Goal: Task Accomplishment & Management: Manage account settings

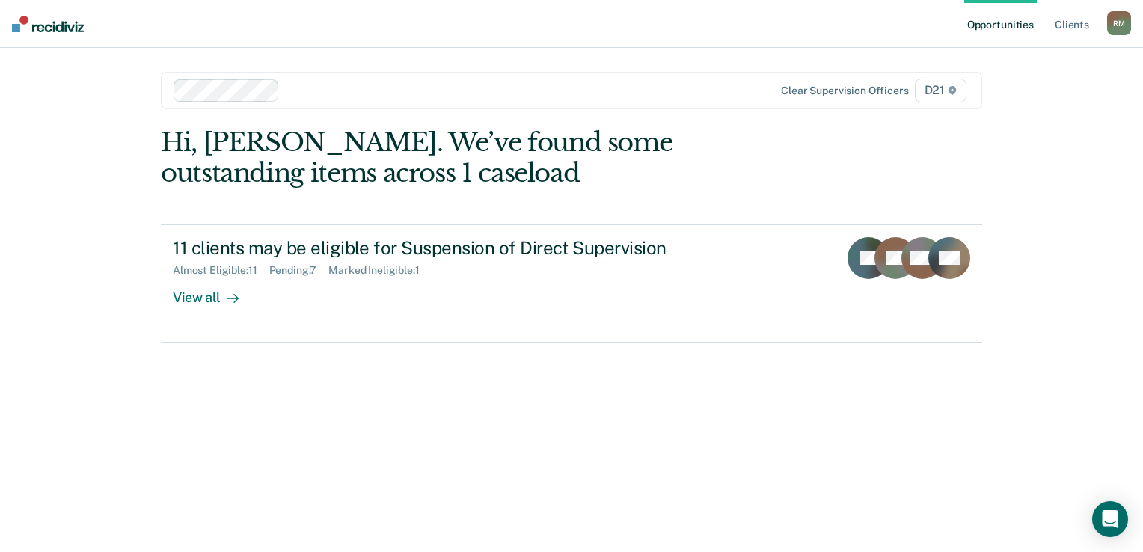
click at [329, 85] on div at bounding box center [508, 90] width 444 height 17
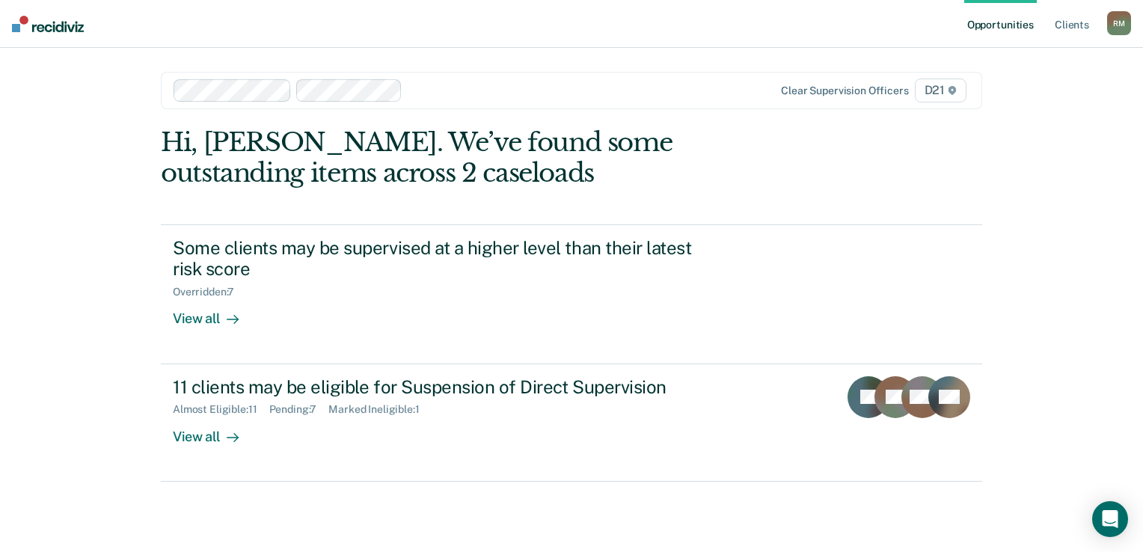
click at [475, 91] on div at bounding box center [568, 90] width 320 height 17
click at [423, 94] on div at bounding box center [508, 90] width 444 height 17
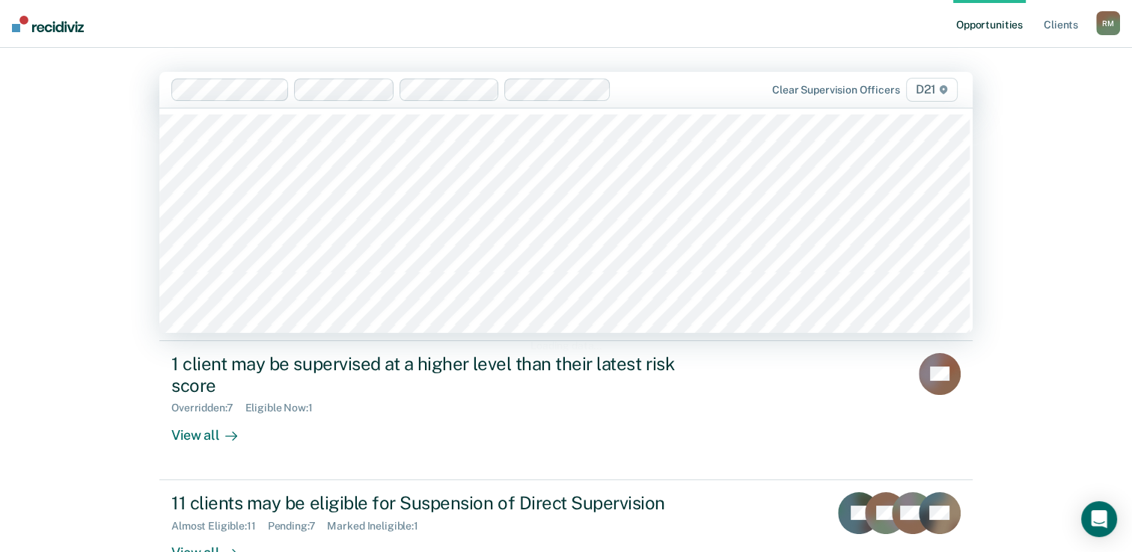
click at [628, 86] on div at bounding box center [669, 89] width 105 height 17
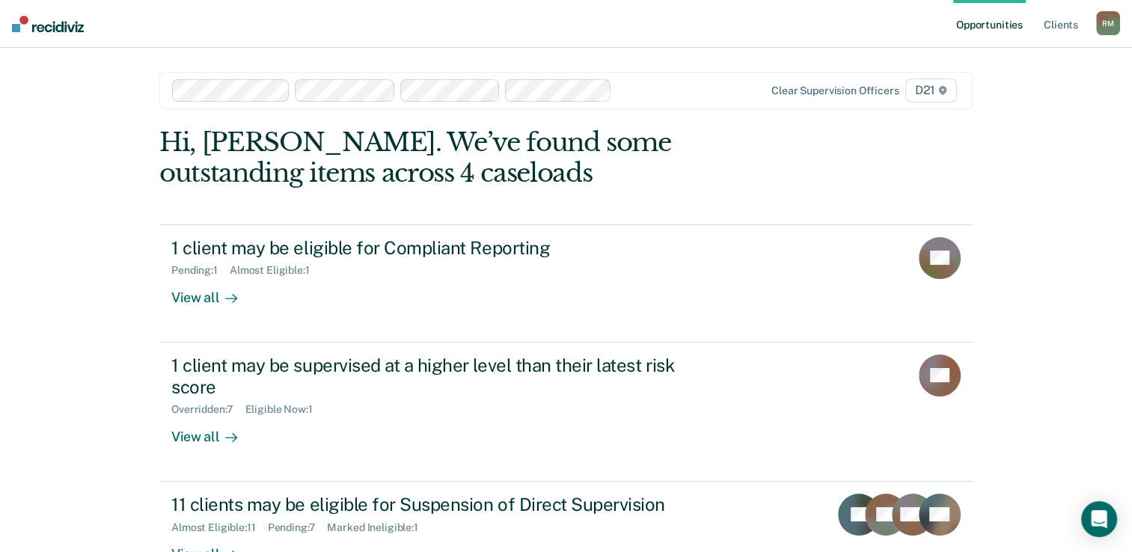
click at [631, 87] on div at bounding box center [670, 90] width 105 height 17
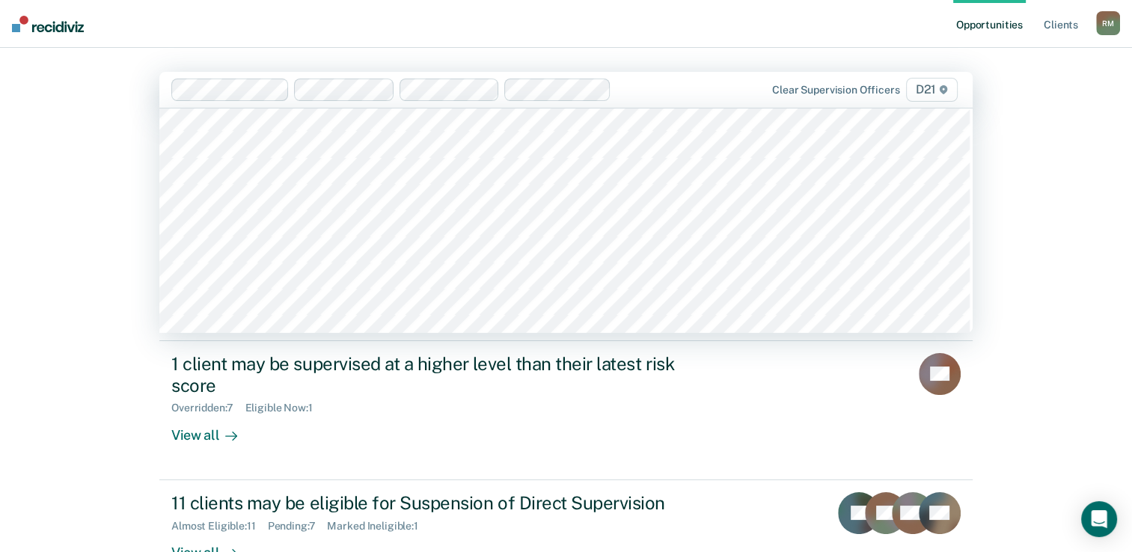
scroll to position [150, 0]
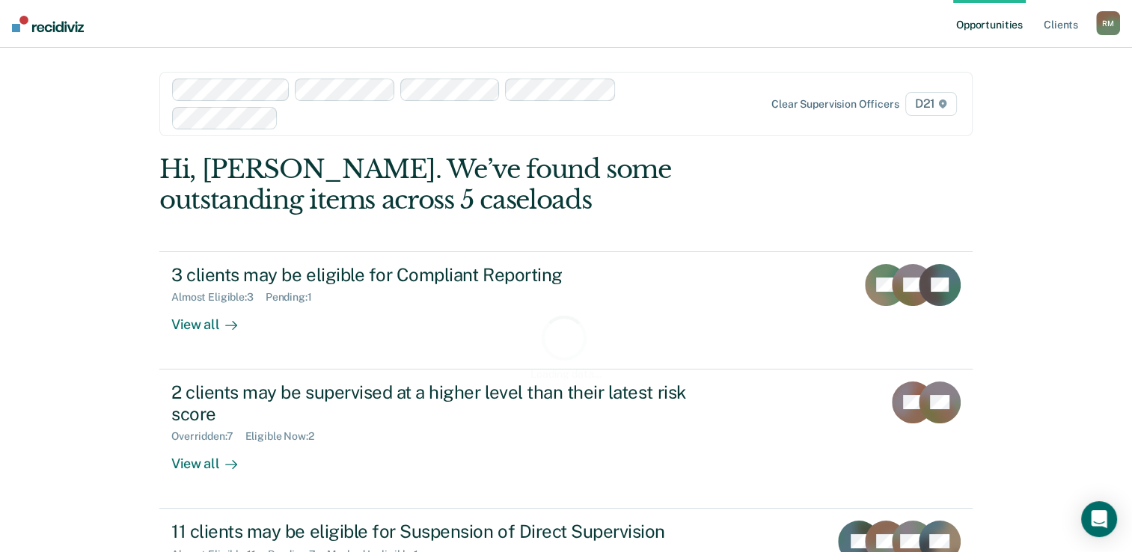
click at [744, 92] on div "Clear supervision officers D21" at bounding box center [841, 104] width 236 height 24
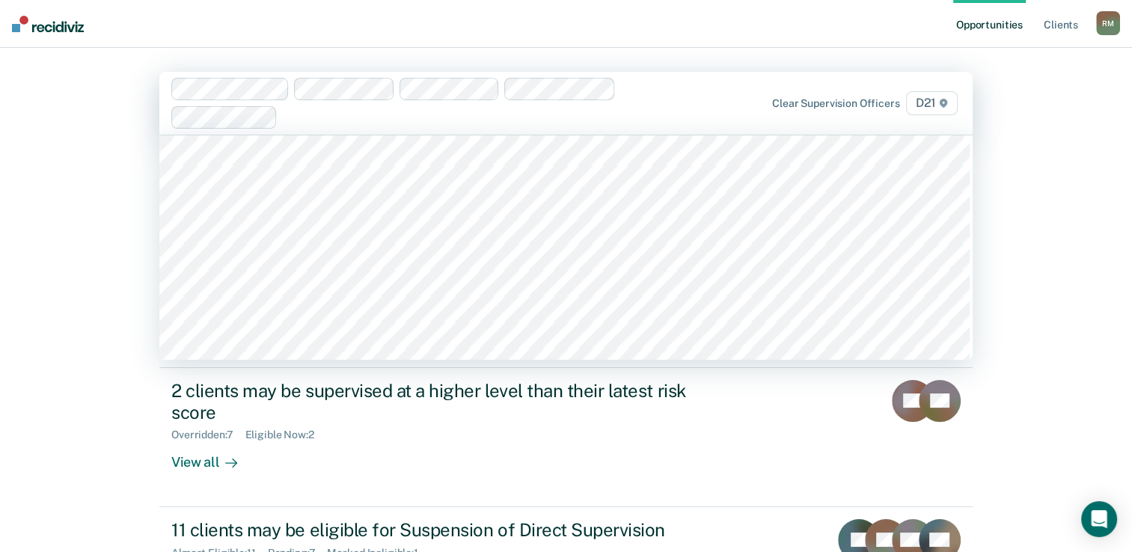
scroll to position [374, 0]
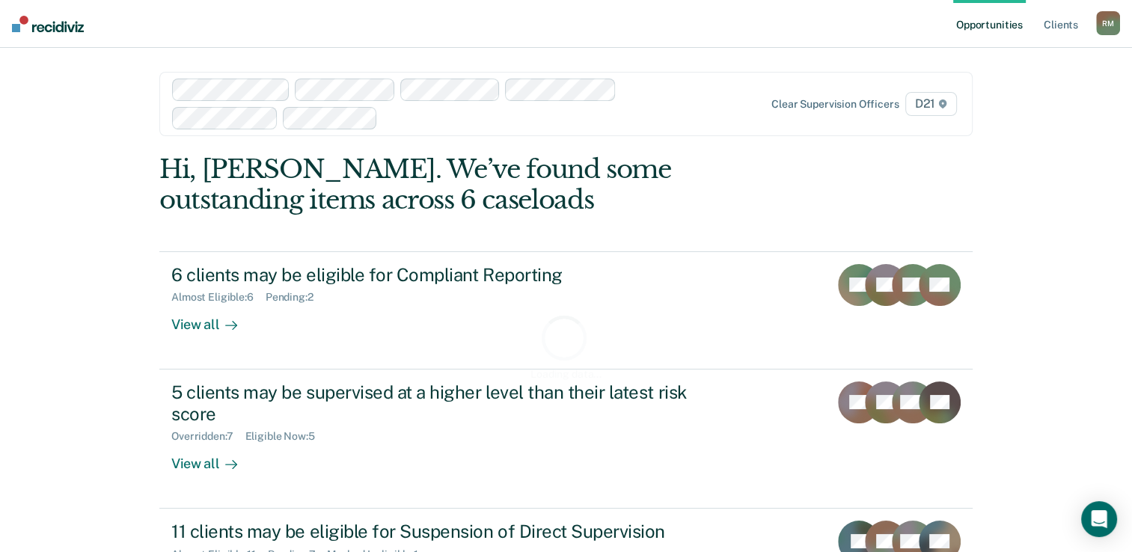
click at [741, 93] on div "Clear supervision officers D21" at bounding box center [841, 104] width 236 height 24
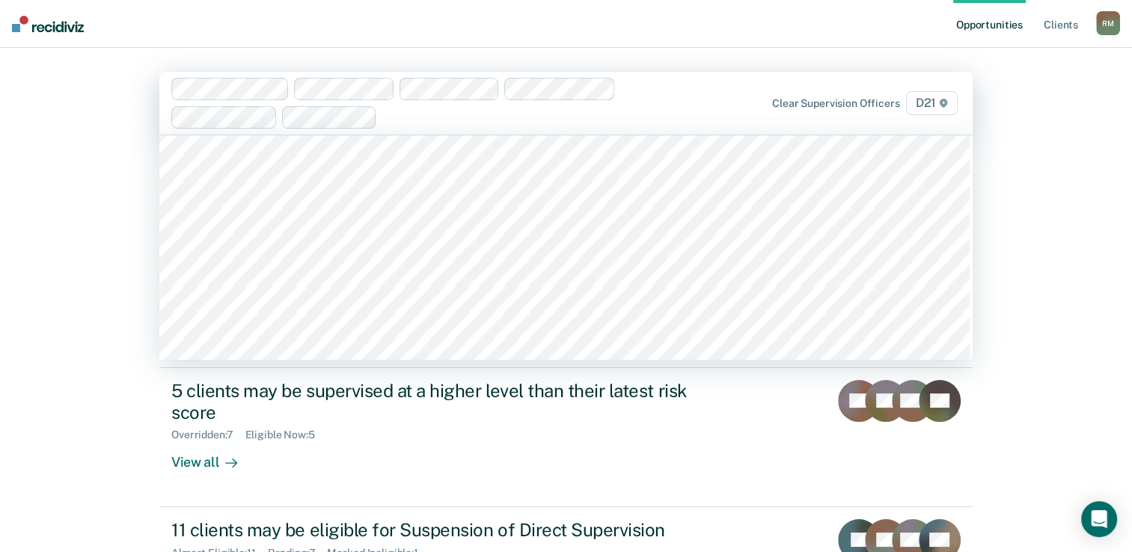
scroll to position [299, 0]
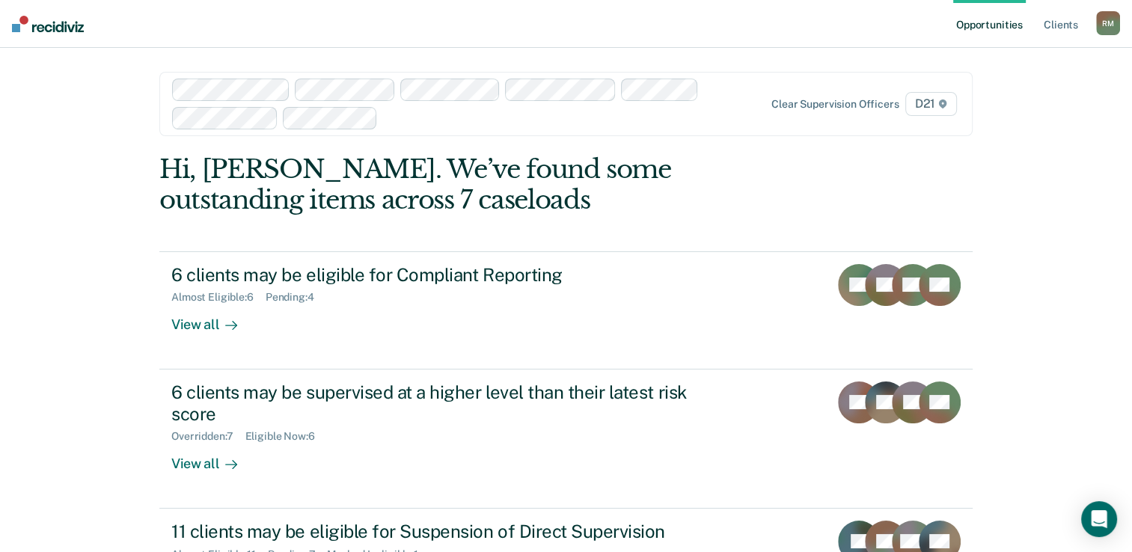
click at [421, 117] on div at bounding box center [553, 117] width 338 height 17
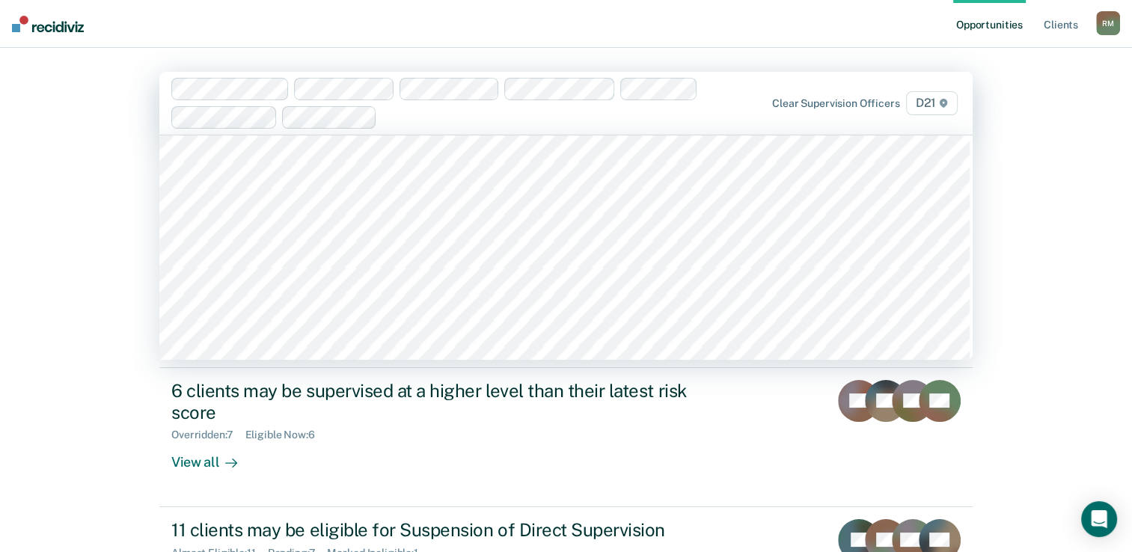
scroll to position [0, 0]
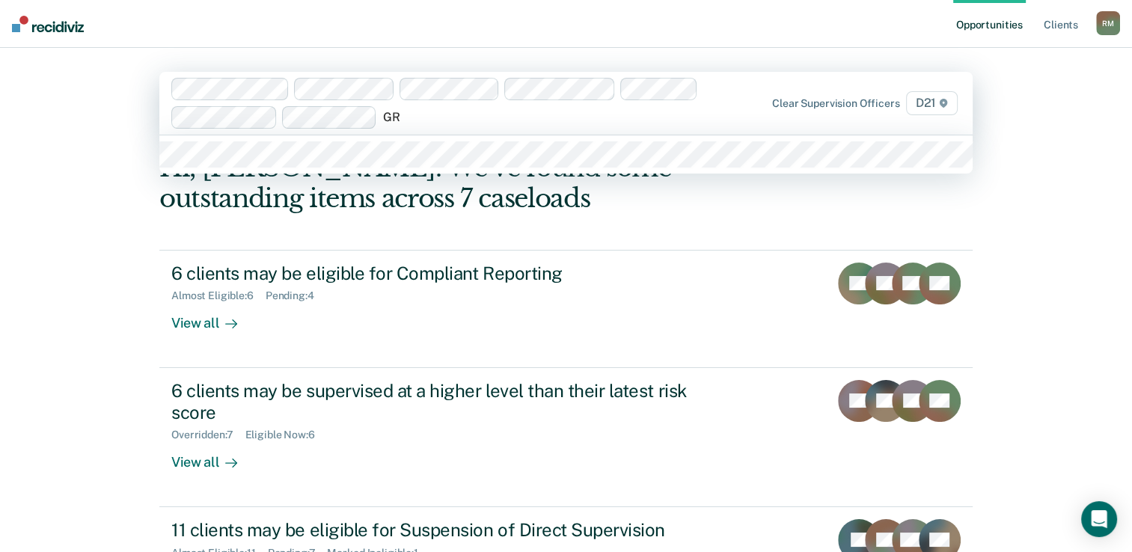
type input "G"
type input "S"
type input "d"
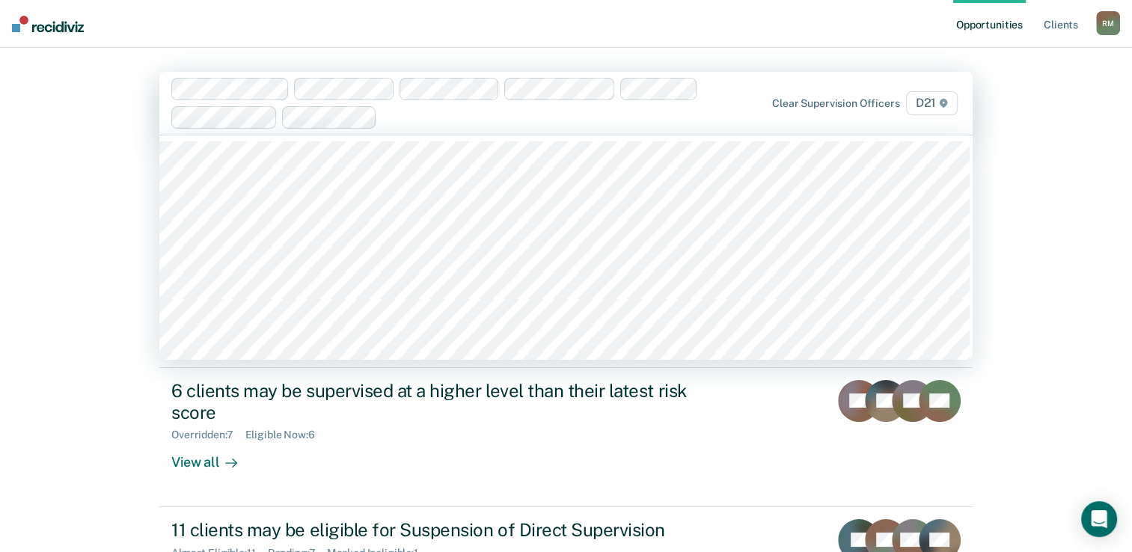
type input "d"
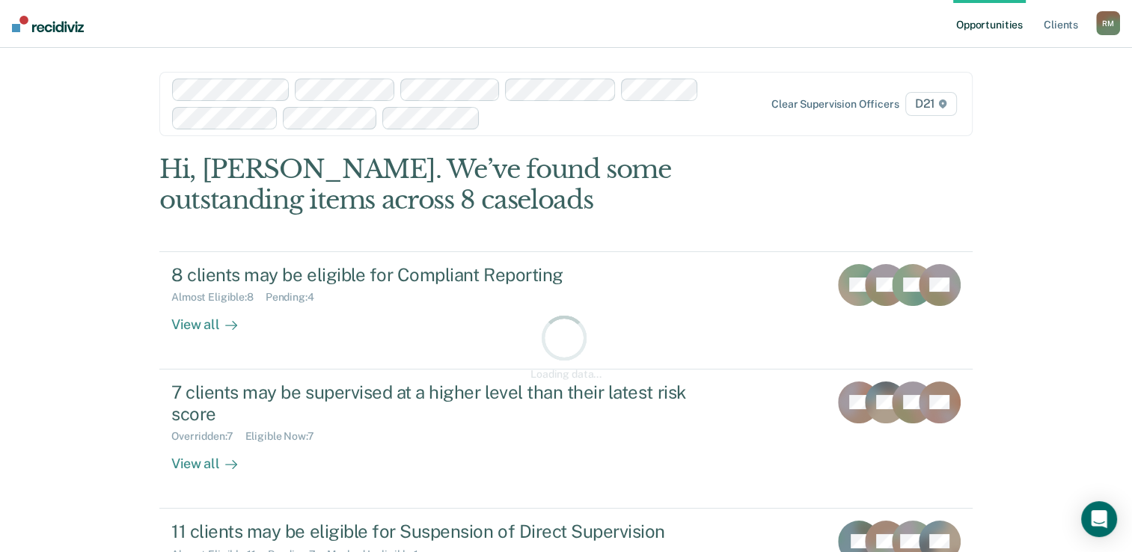
click at [543, 123] on div at bounding box center [604, 117] width 236 height 17
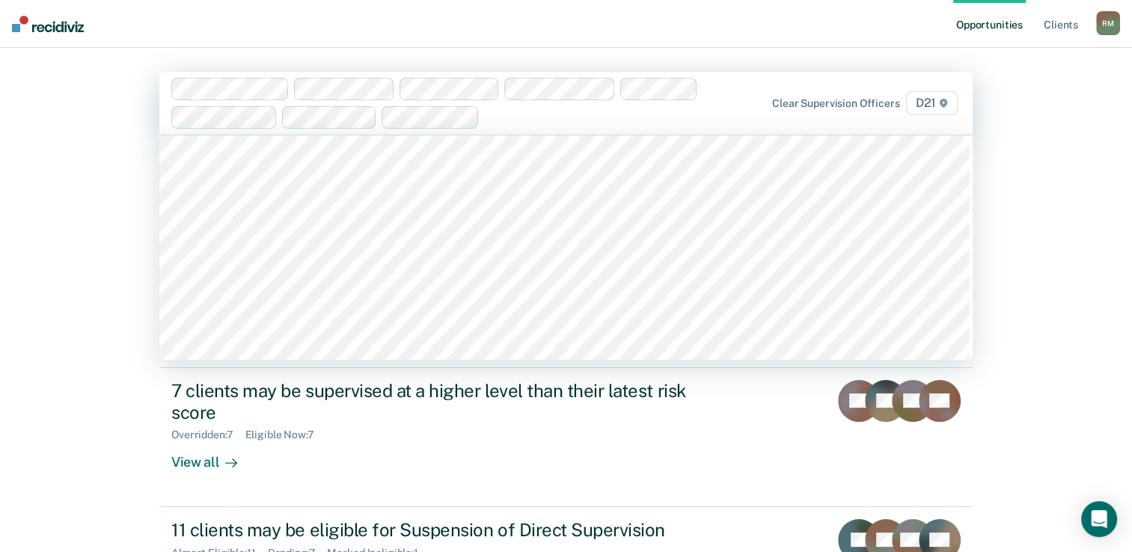
scroll to position [604, 0]
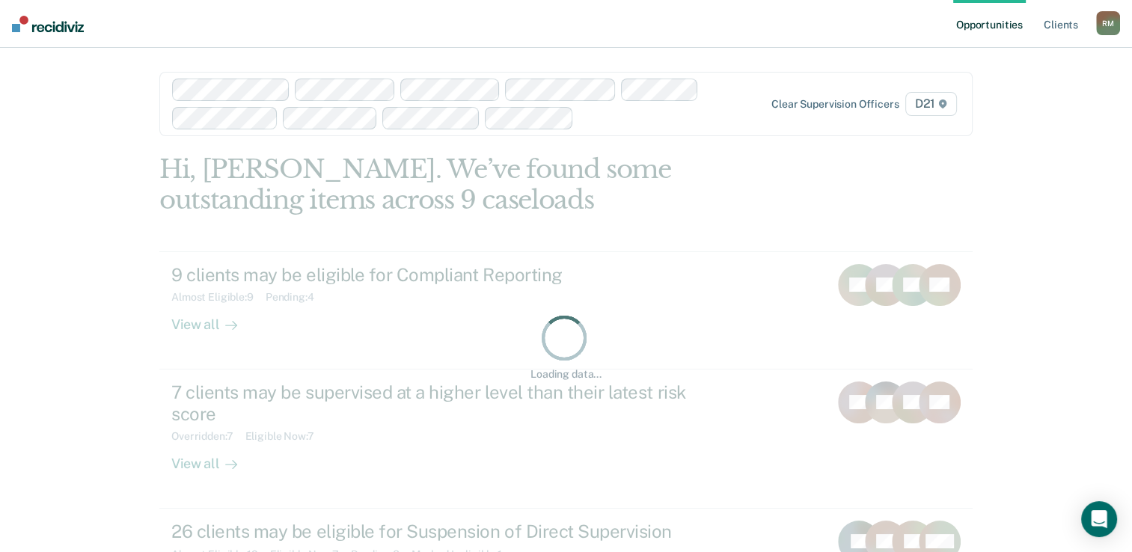
click at [619, 117] on div at bounding box center [651, 117] width 142 height 17
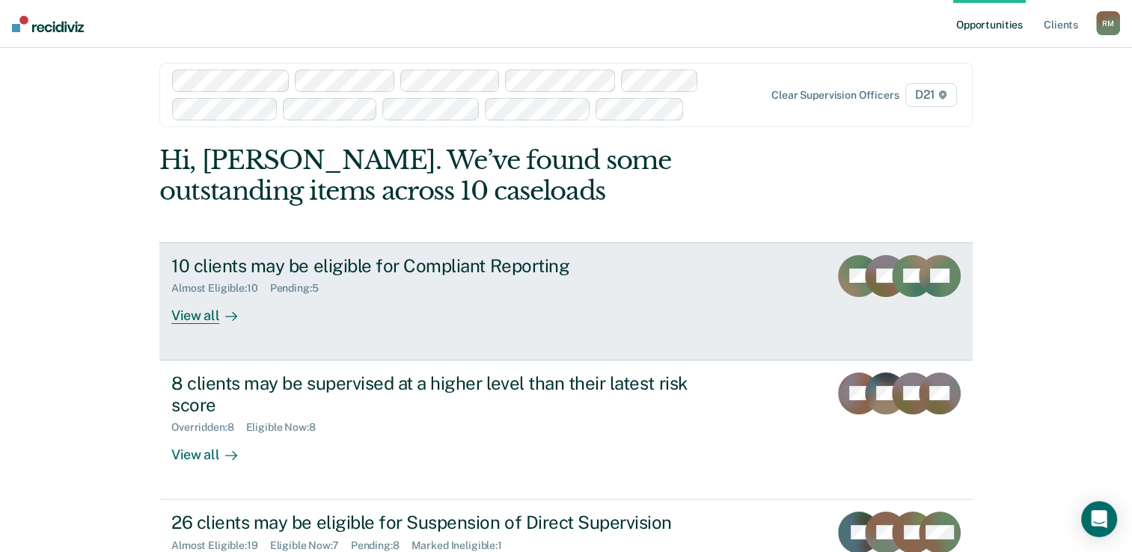
scroll to position [73, 0]
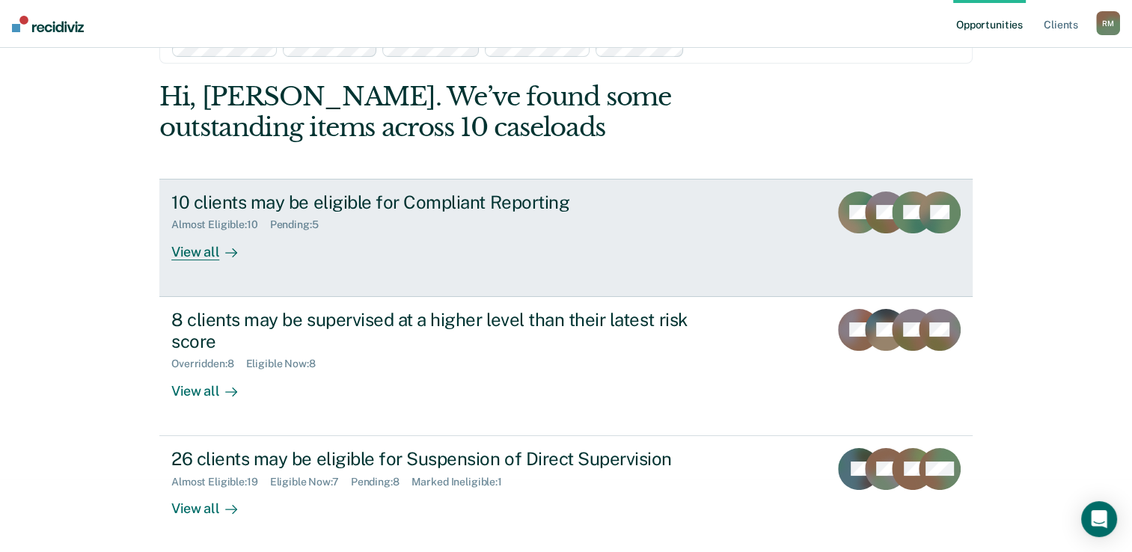
click at [422, 206] on div "10 clients may be eligible for Compliant Reporting" at bounding box center [433, 202] width 525 height 22
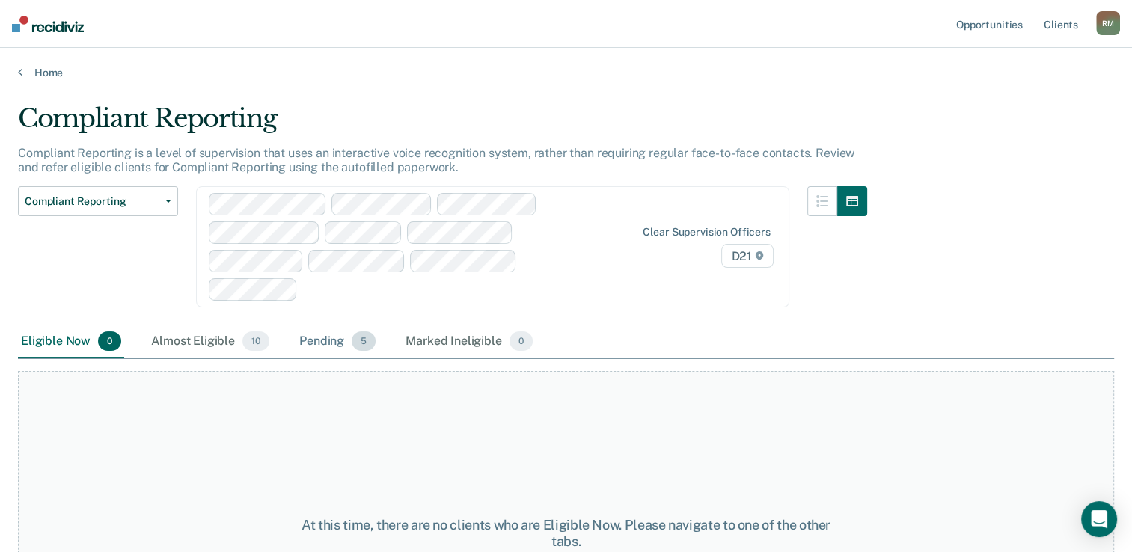
click at [324, 325] on div "Pending 5" at bounding box center [337, 341] width 82 height 33
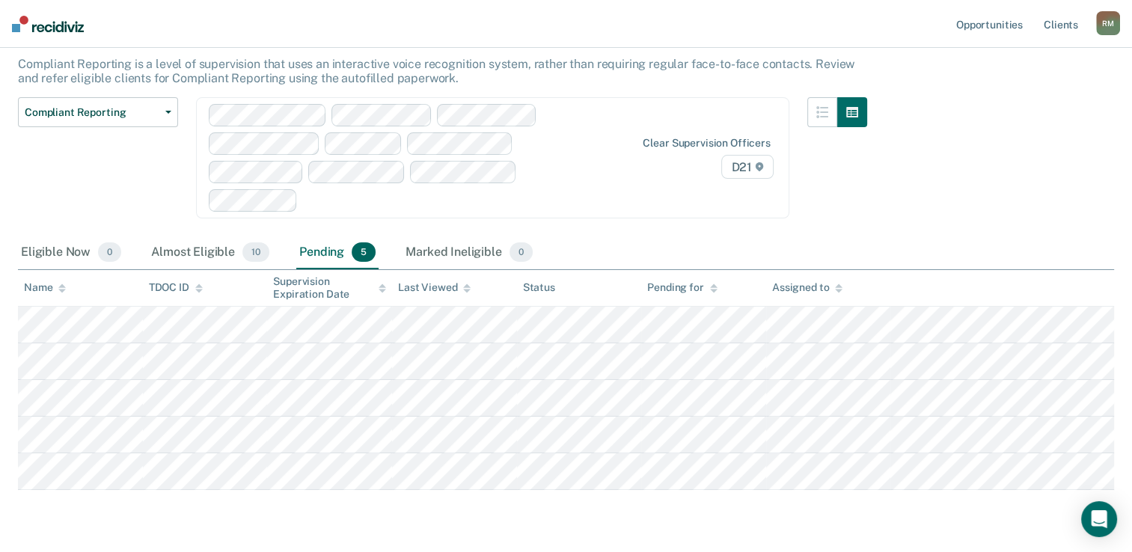
scroll to position [104, 0]
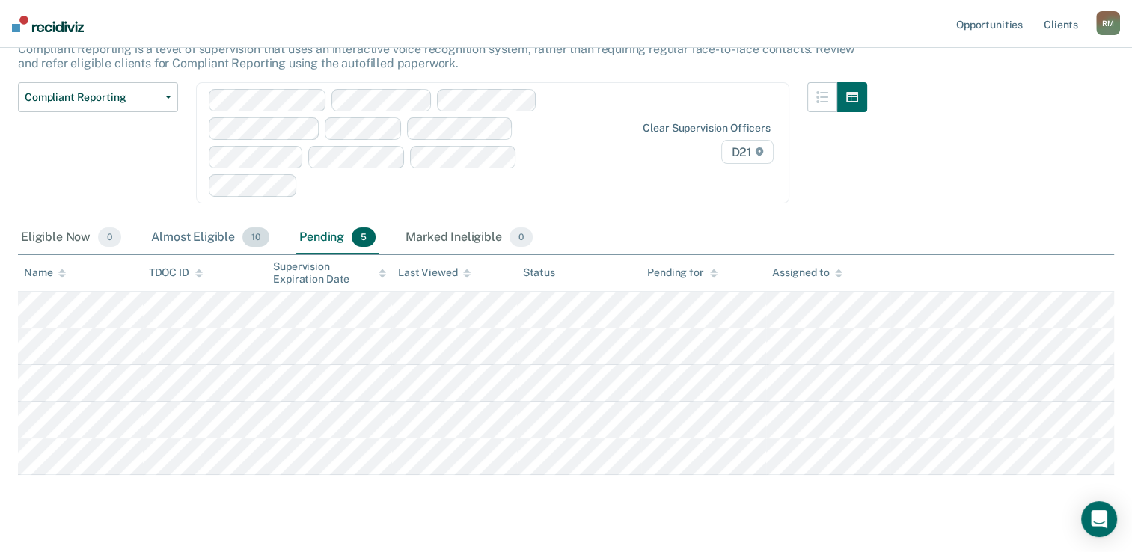
click at [188, 221] on div "Almost Eligible 10" at bounding box center [210, 237] width 124 height 33
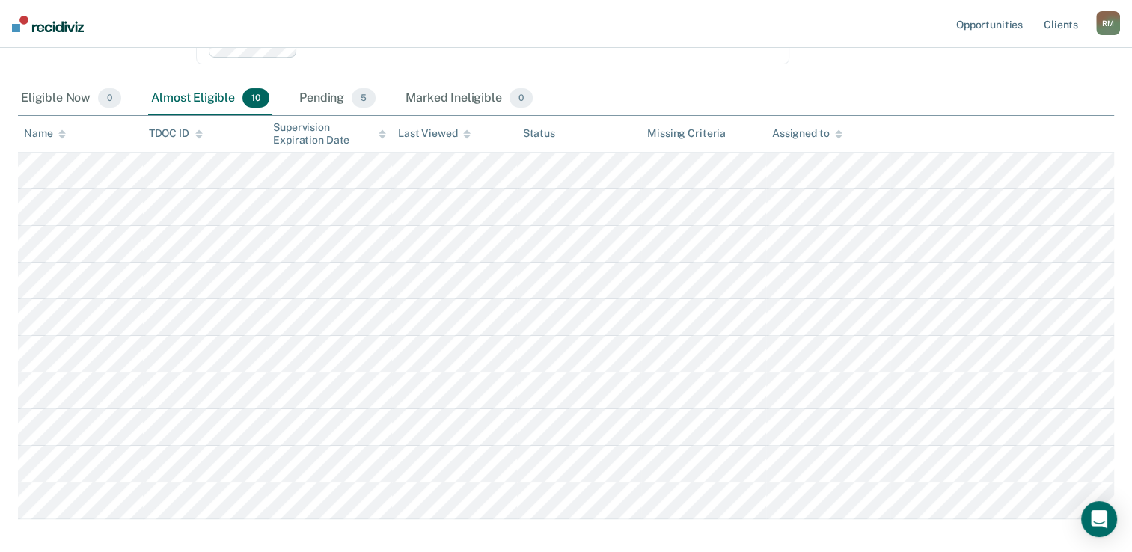
scroll to position [242, 0]
click at [318, 83] on div "Pending 5" at bounding box center [337, 99] width 82 height 33
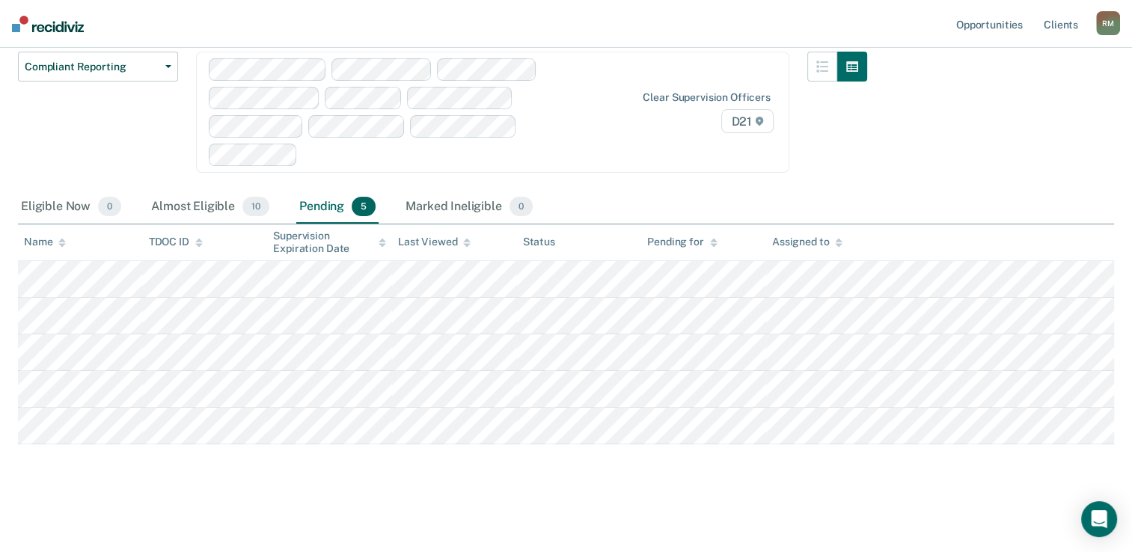
scroll to position [104, 0]
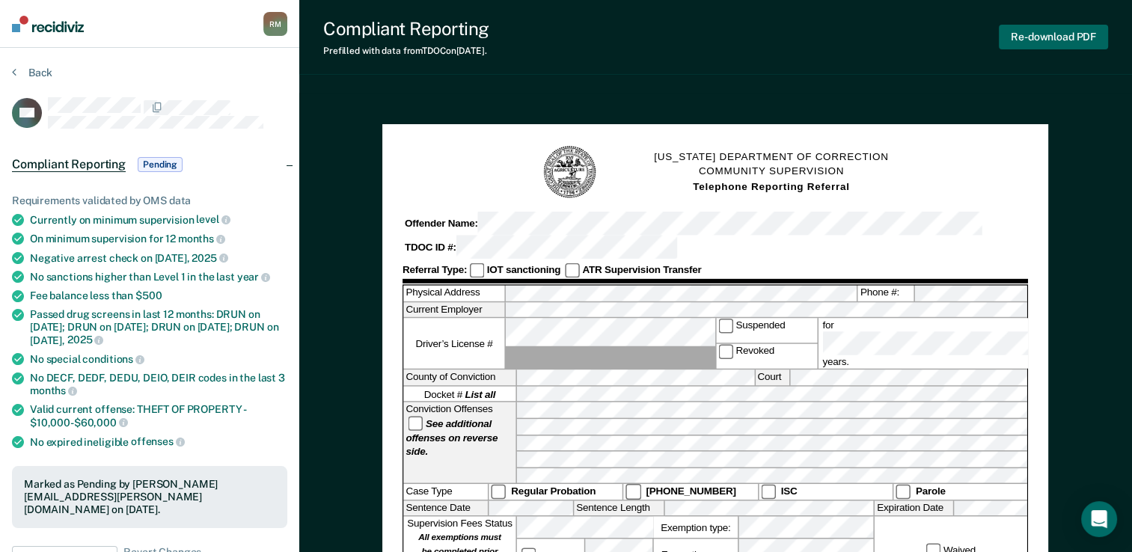
click at [1055, 40] on button "Re-download PDF" at bounding box center [1053, 37] width 109 height 25
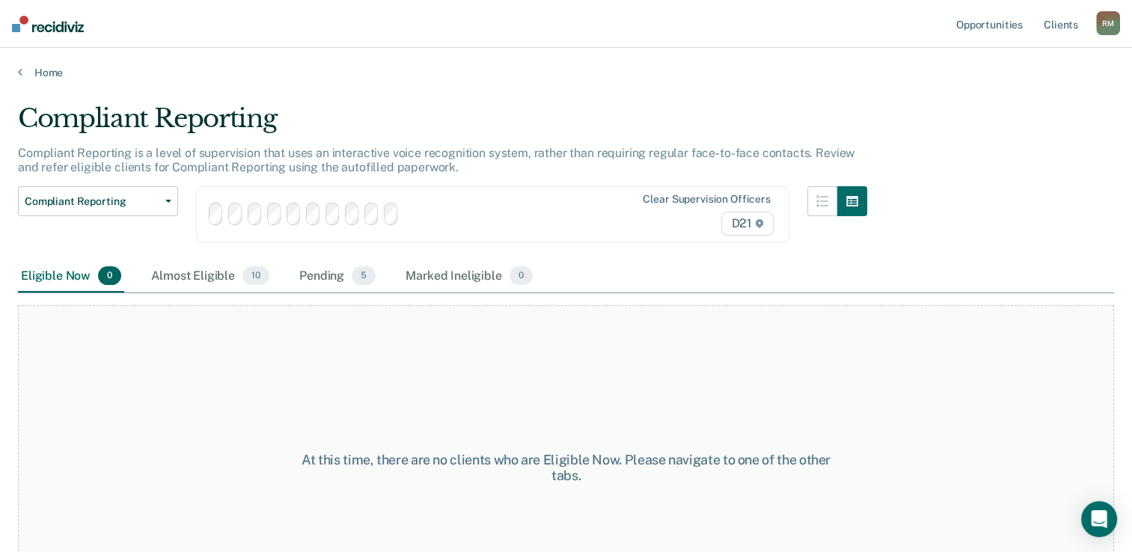
scroll to position [104, 0]
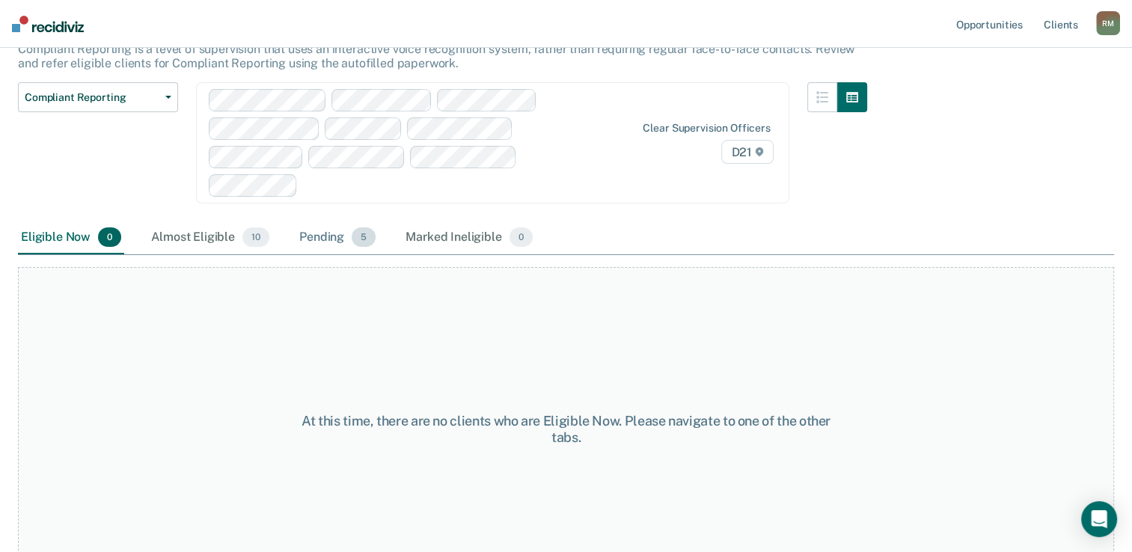
click at [316, 221] on div "Pending 5" at bounding box center [337, 237] width 82 height 33
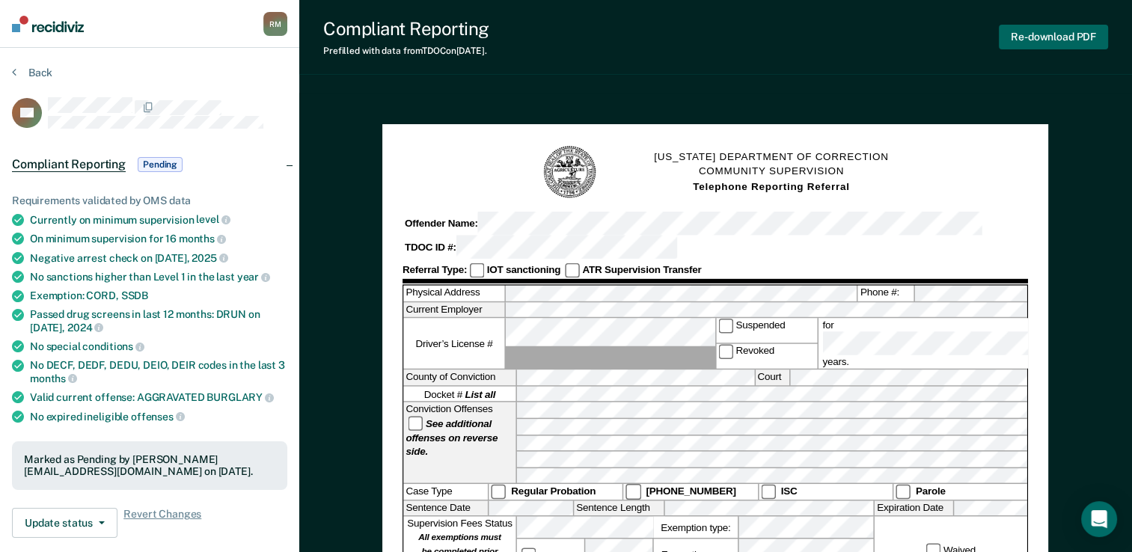
click at [1047, 40] on button "Re-download PDF" at bounding box center [1053, 37] width 109 height 25
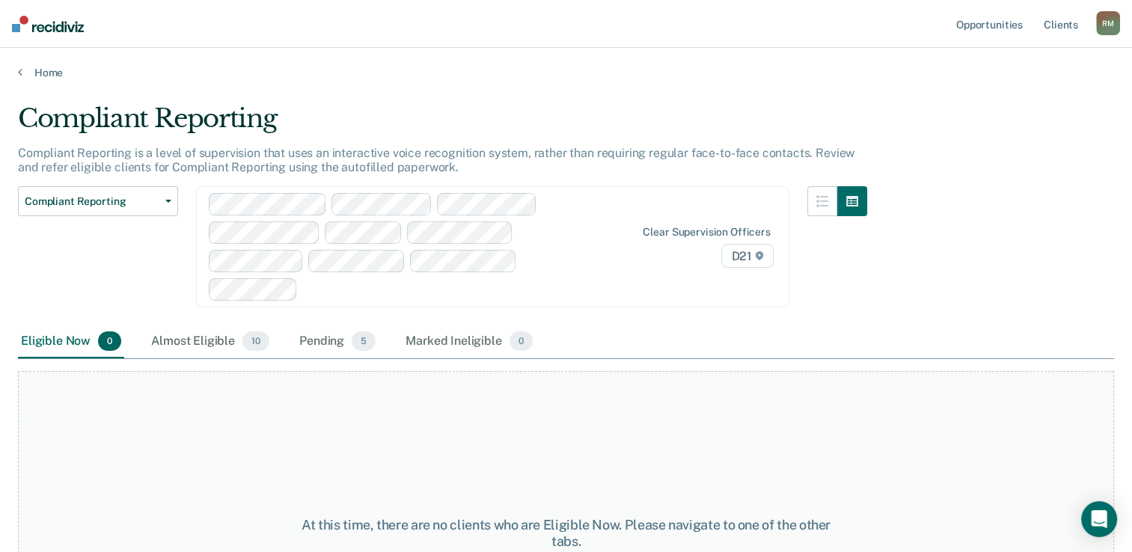
scroll to position [104, 0]
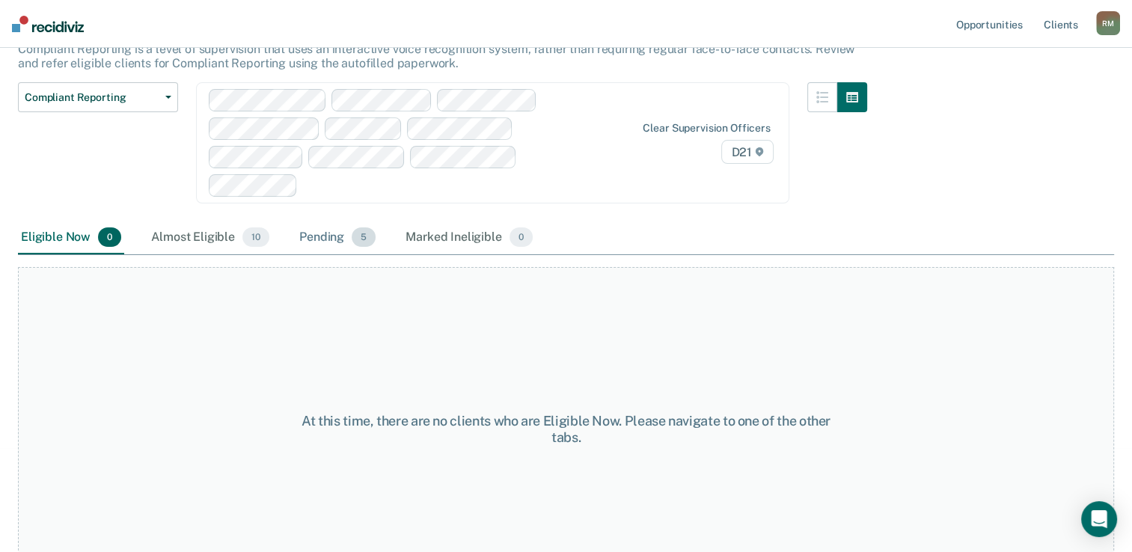
click at [320, 221] on div "Pending 5" at bounding box center [337, 237] width 82 height 33
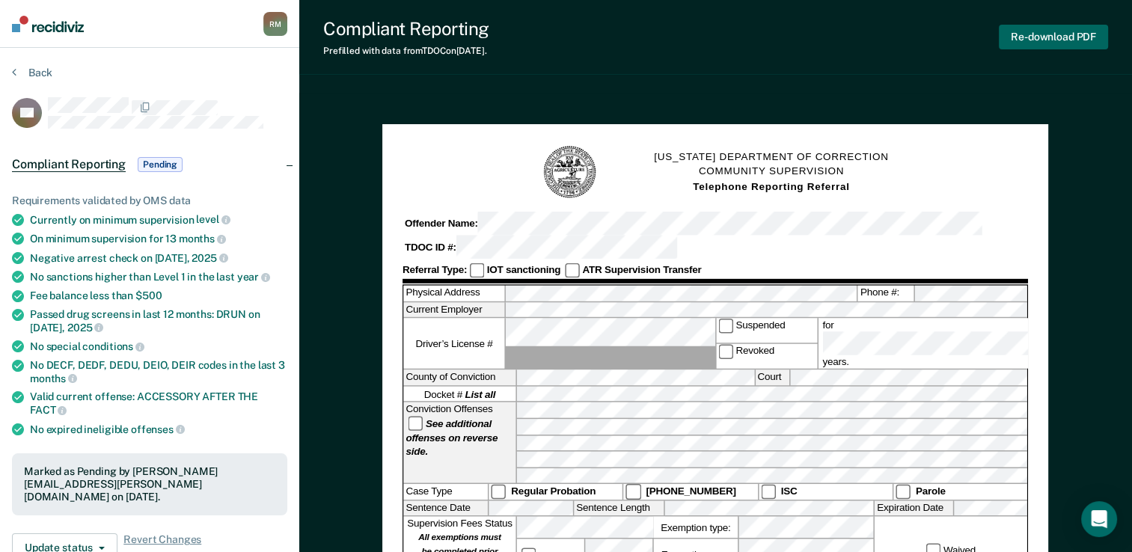
click at [1049, 38] on button "Re-download PDF" at bounding box center [1053, 37] width 109 height 25
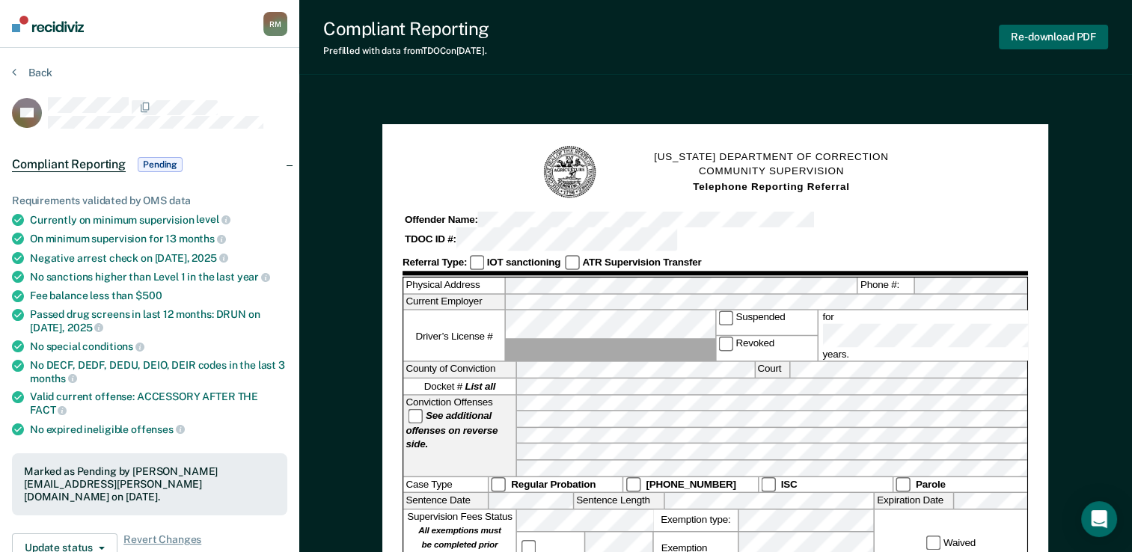
scroll to position [104, 0]
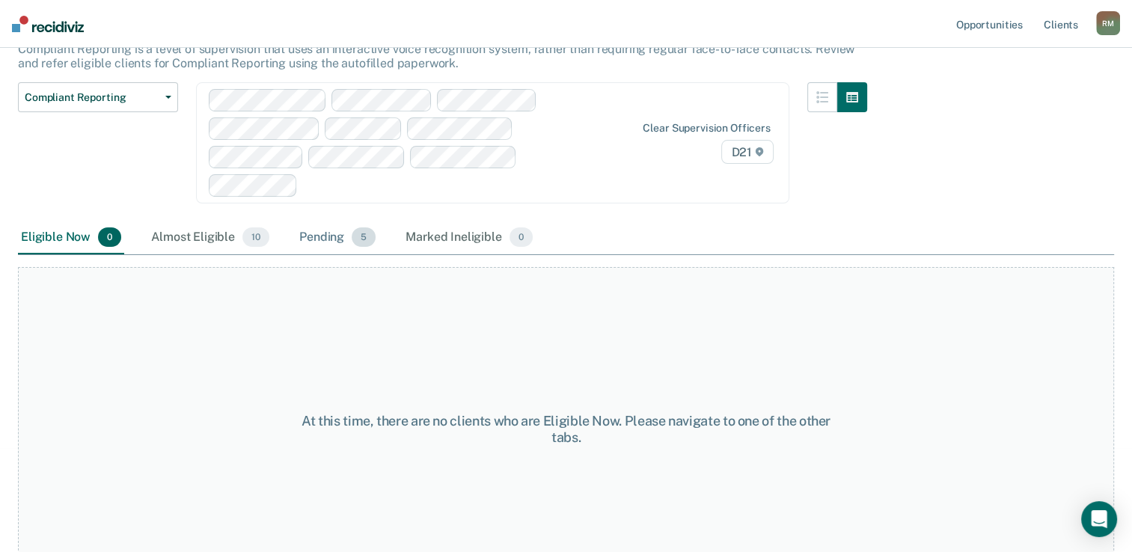
click at [307, 221] on div "Pending 5" at bounding box center [337, 237] width 82 height 33
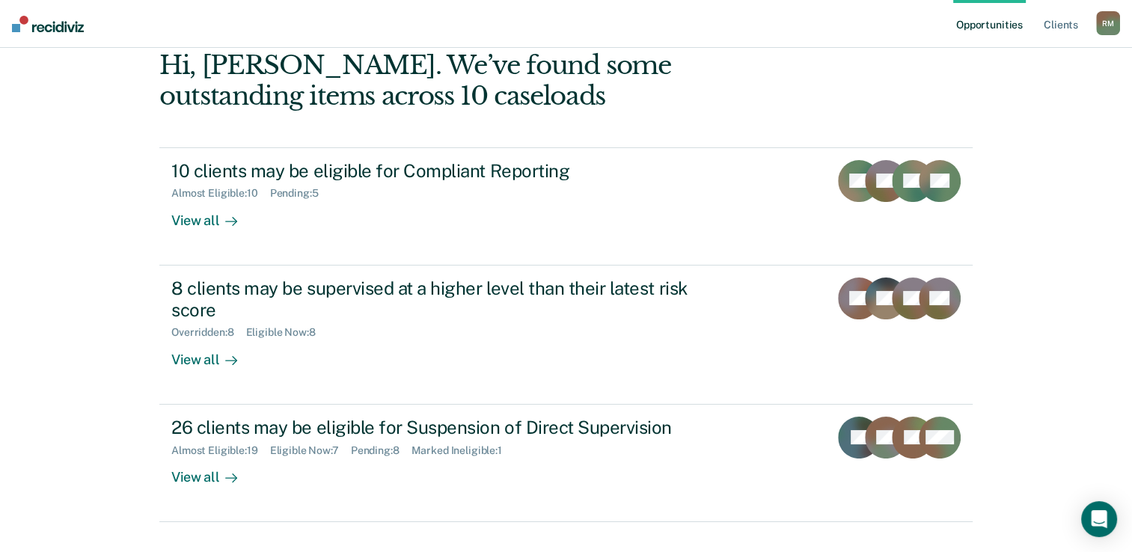
scroll to position [73, 0]
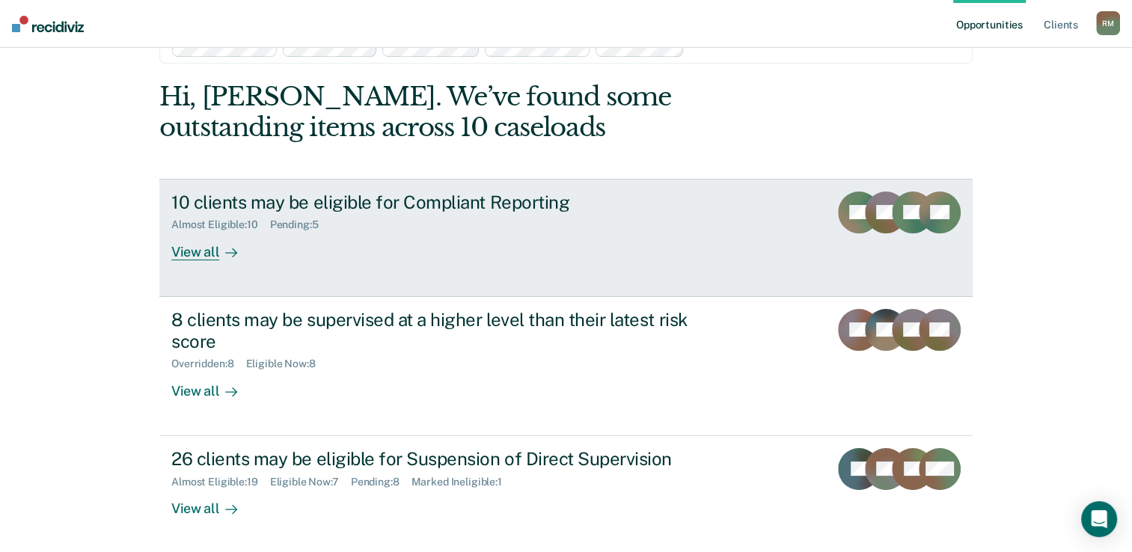
click at [426, 210] on div "10 clients may be eligible for Compliant Reporting" at bounding box center [433, 202] width 525 height 22
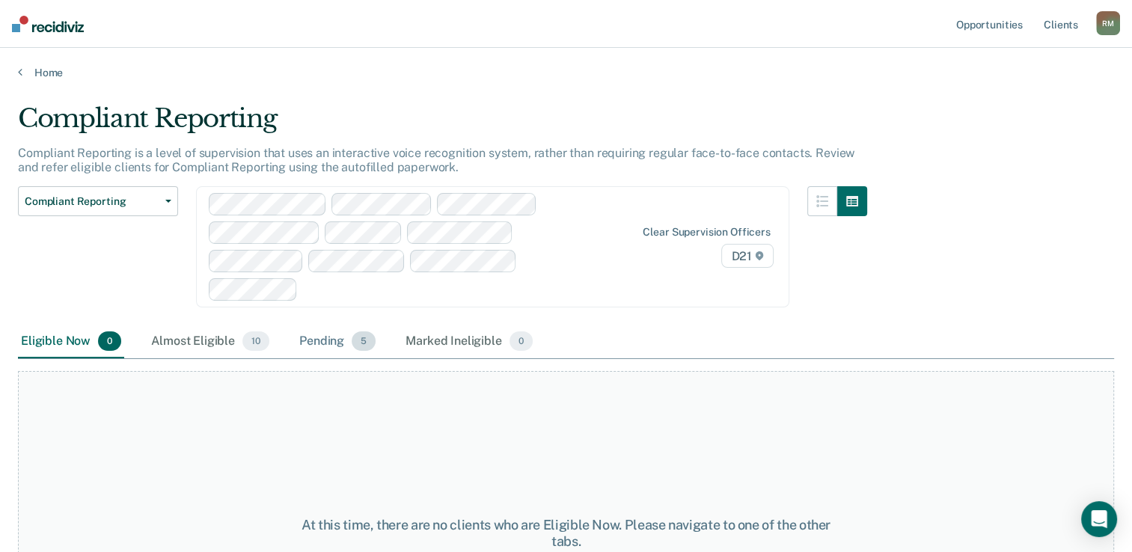
click at [320, 325] on div "Pending 5" at bounding box center [337, 341] width 82 height 33
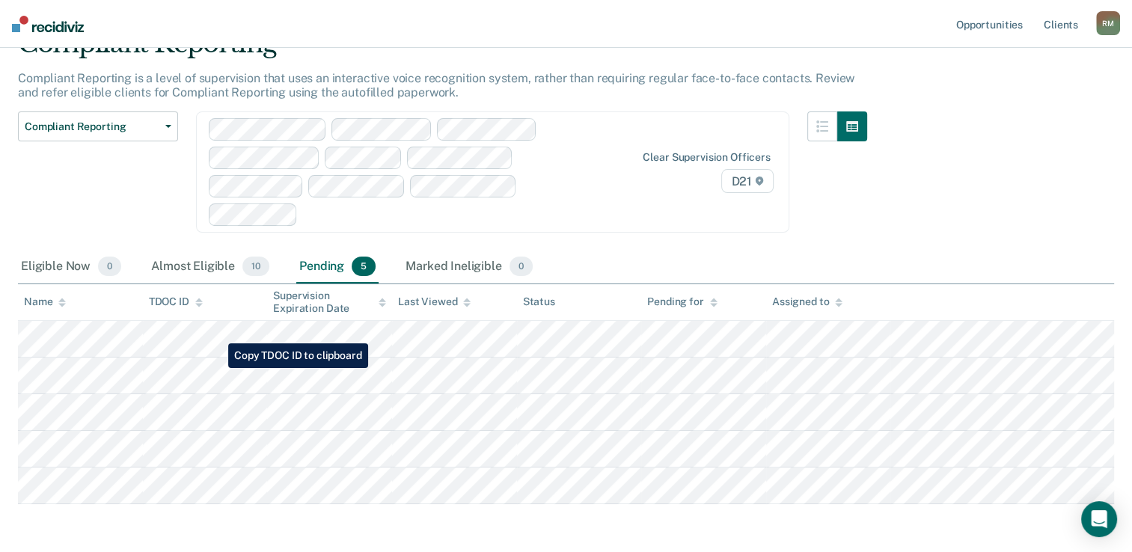
scroll to position [104, 0]
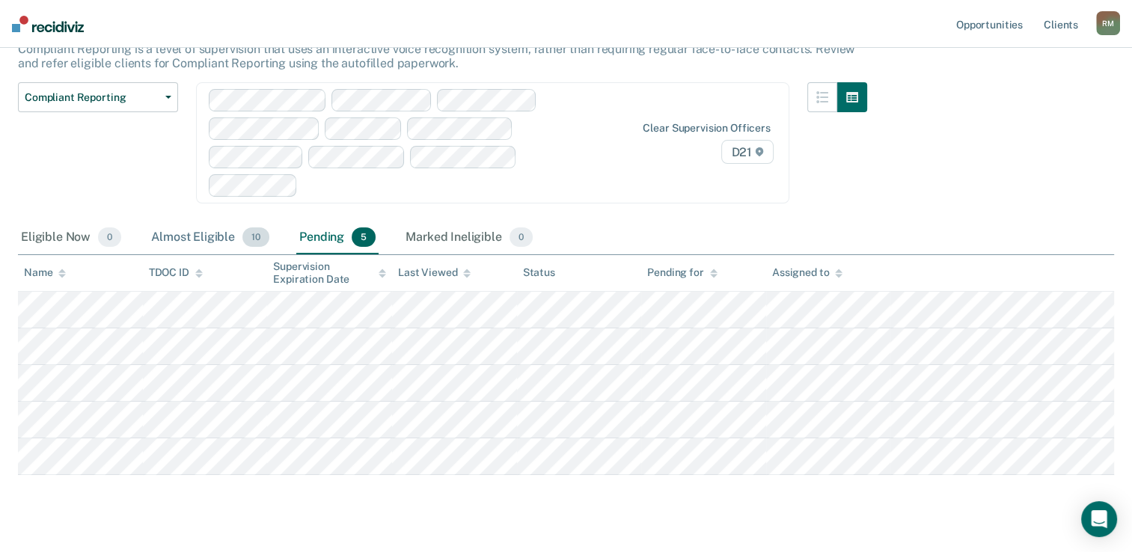
click at [193, 221] on div "Almost Eligible 10" at bounding box center [210, 237] width 124 height 33
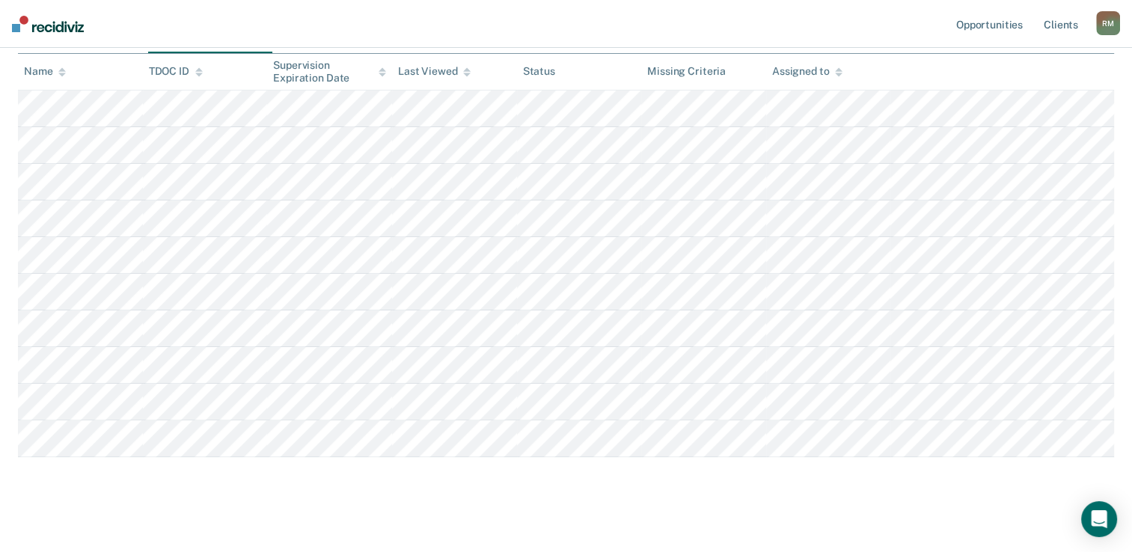
scroll to position [317, 0]
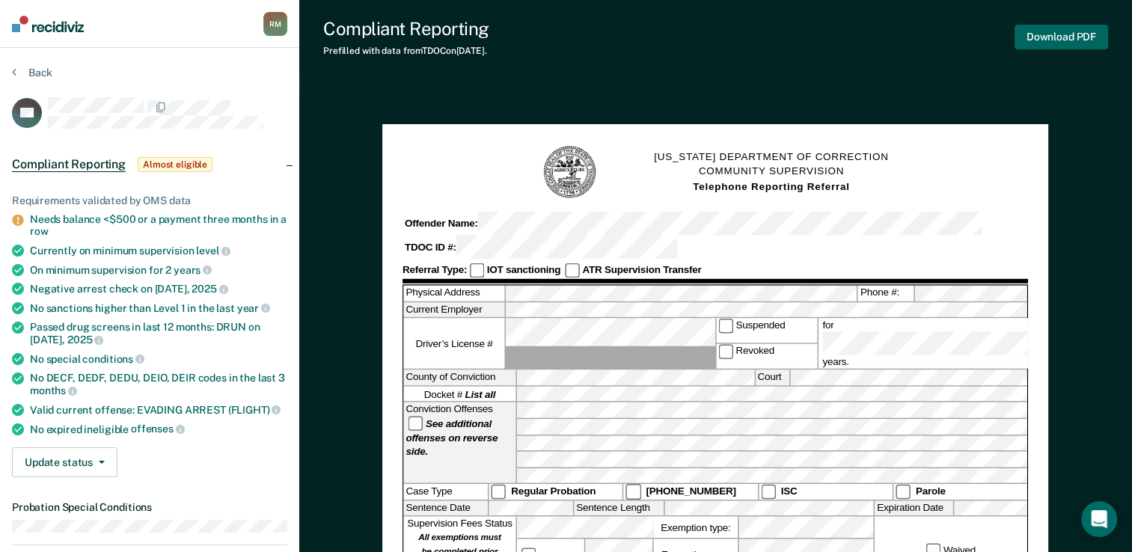
click at [1062, 44] on button "Download PDF" at bounding box center [1061, 37] width 94 height 25
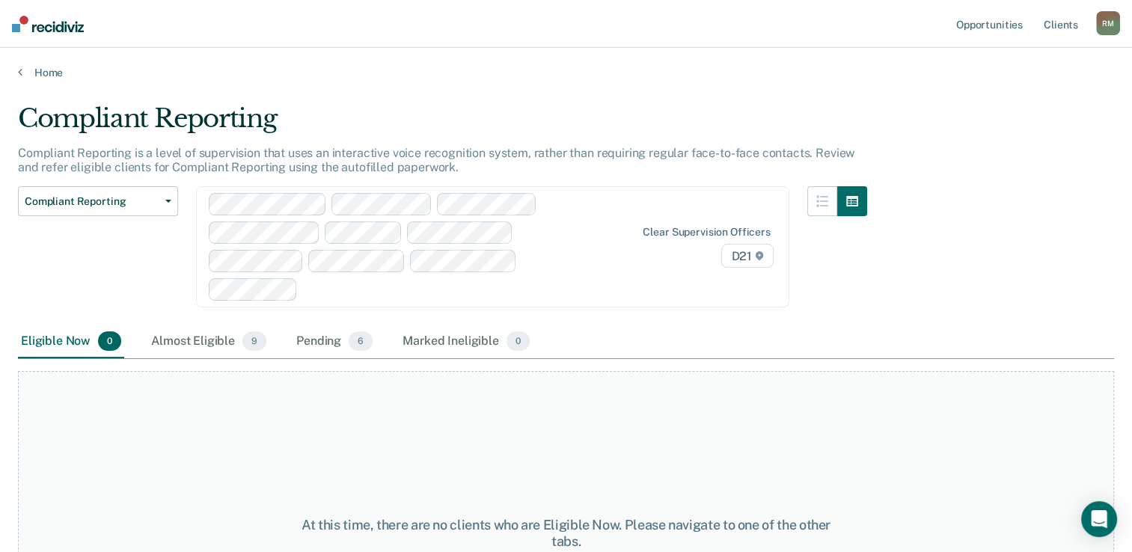
scroll to position [114, 0]
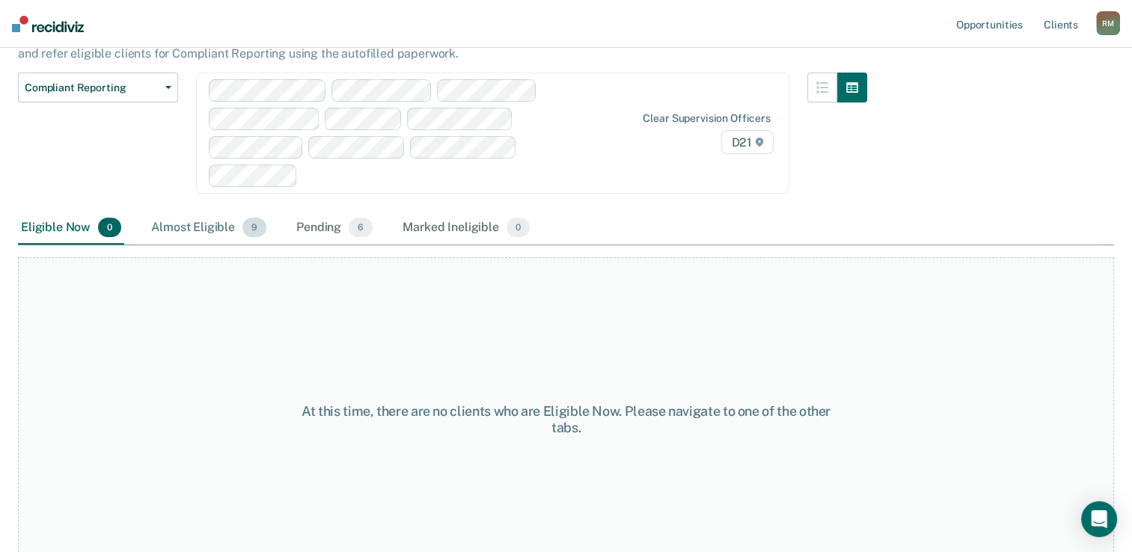
click at [191, 212] on div "Almost Eligible 9" at bounding box center [208, 228] width 121 height 33
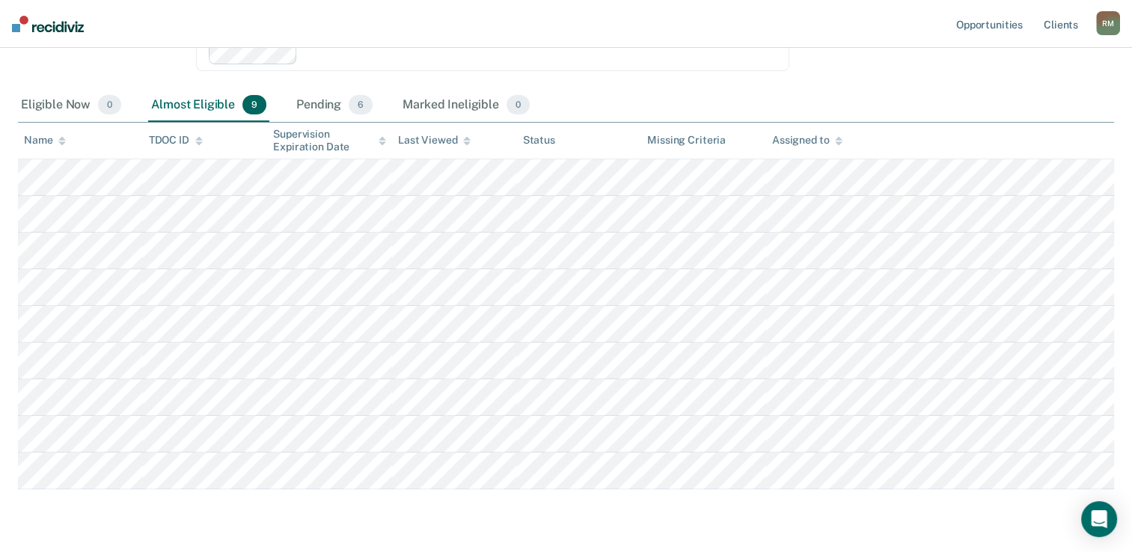
scroll to position [263, 0]
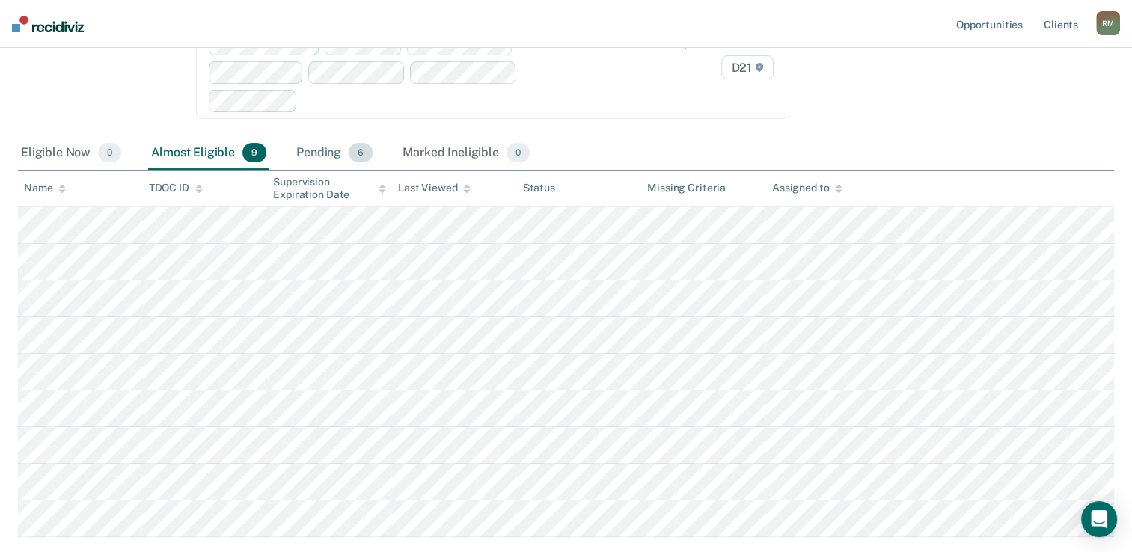
click at [316, 137] on div "Pending 6" at bounding box center [334, 153] width 82 height 33
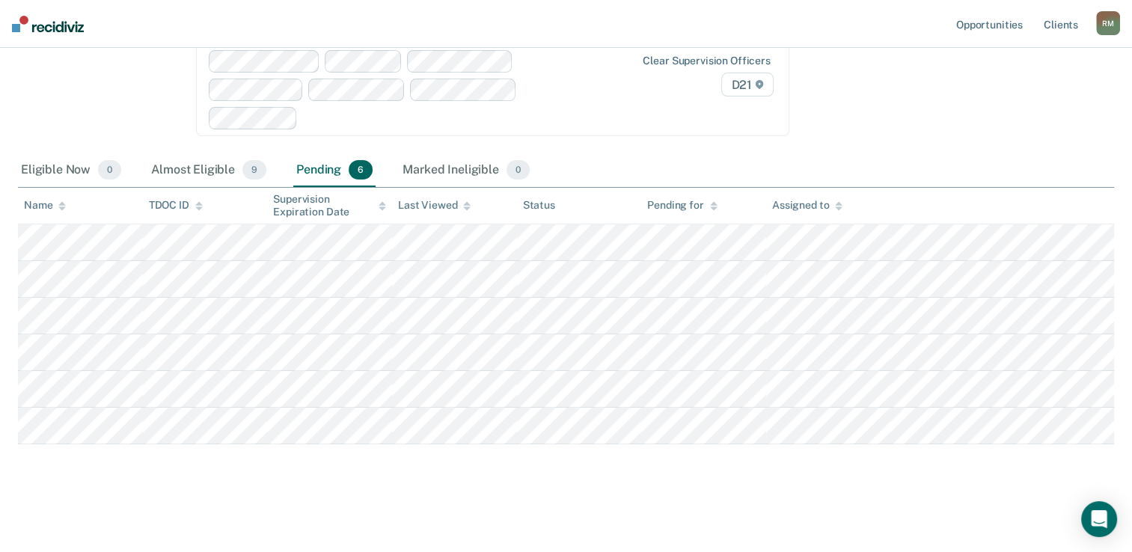
scroll to position [141, 0]
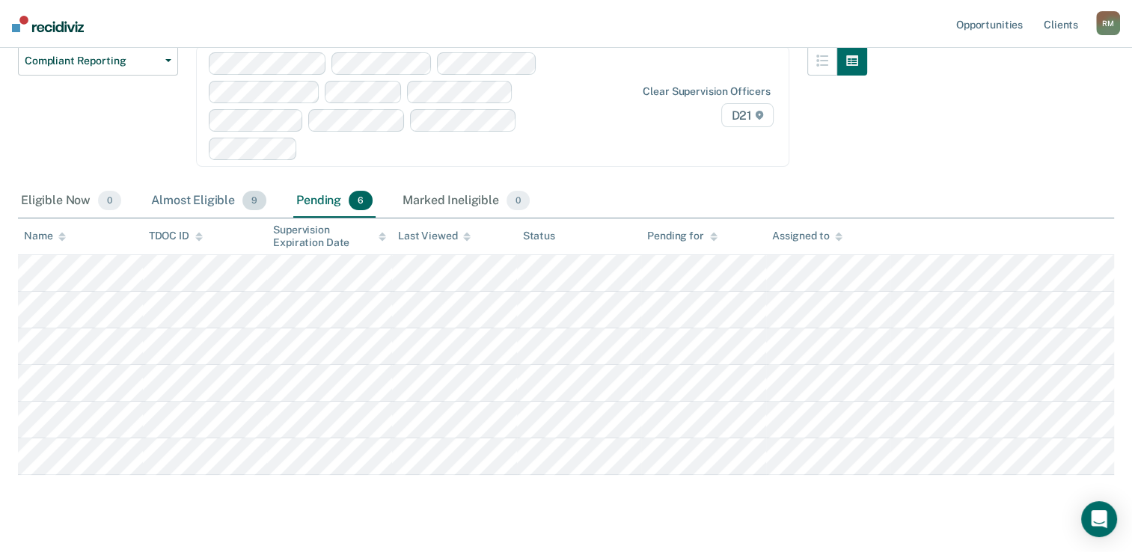
click at [205, 185] on div "Almost Eligible 9" at bounding box center [208, 201] width 121 height 33
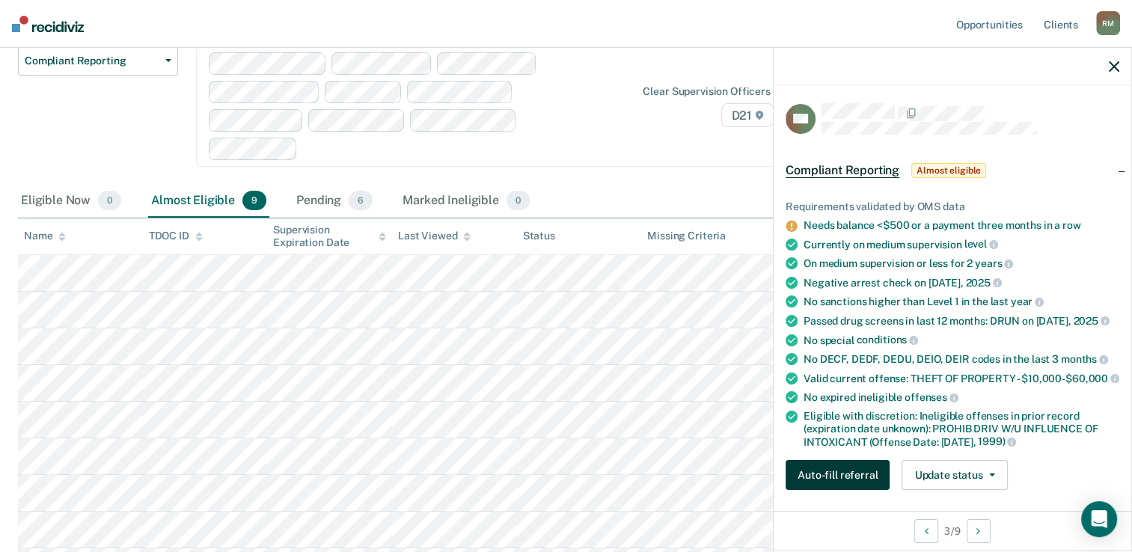
click at [833, 481] on button "Auto-fill referral" at bounding box center [837, 475] width 104 height 30
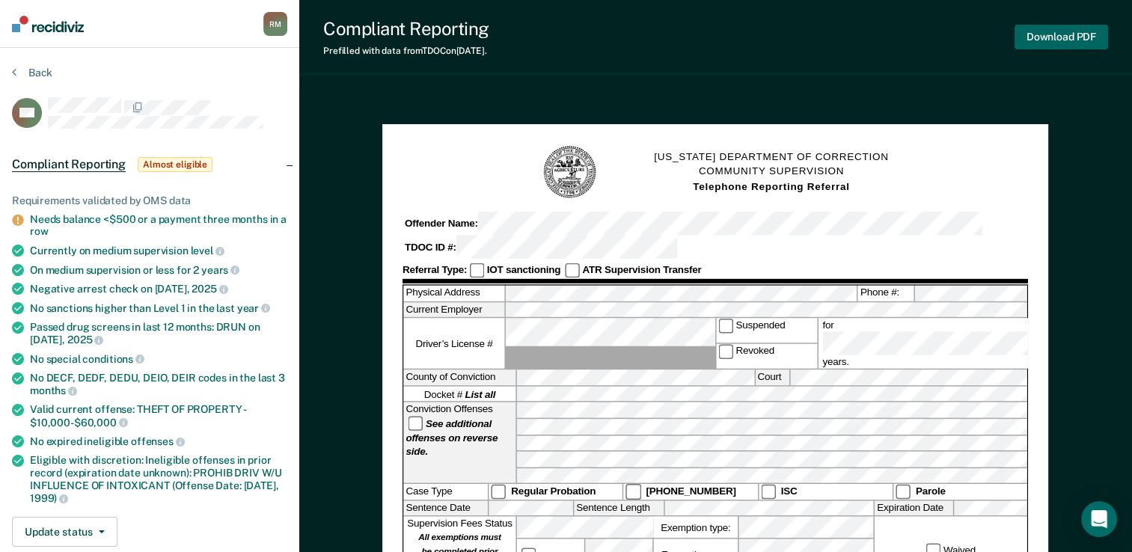
click at [1084, 41] on button "Download PDF" at bounding box center [1061, 37] width 94 height 25
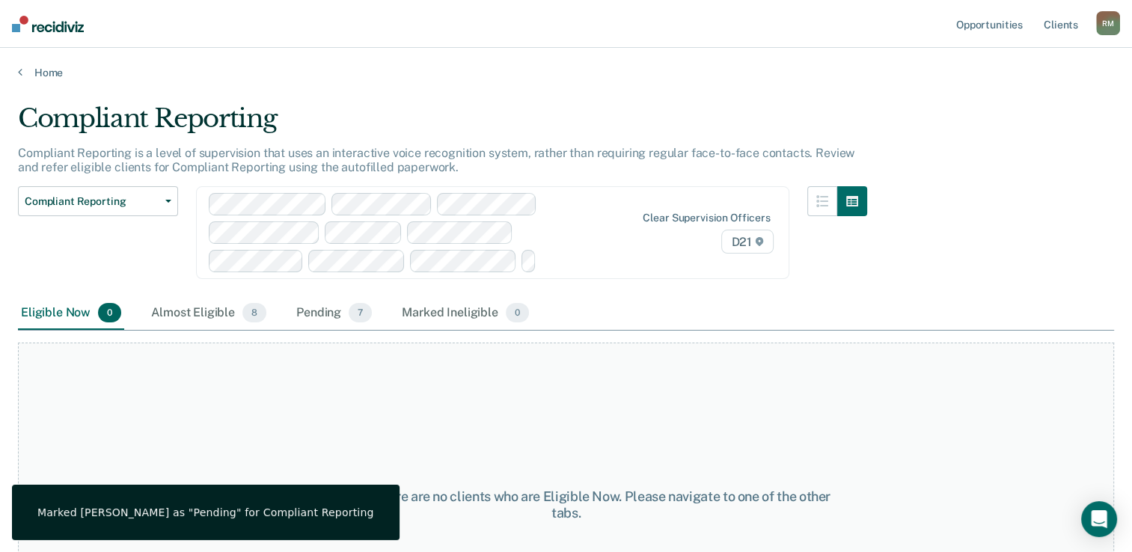
scroll to position [114, 0]
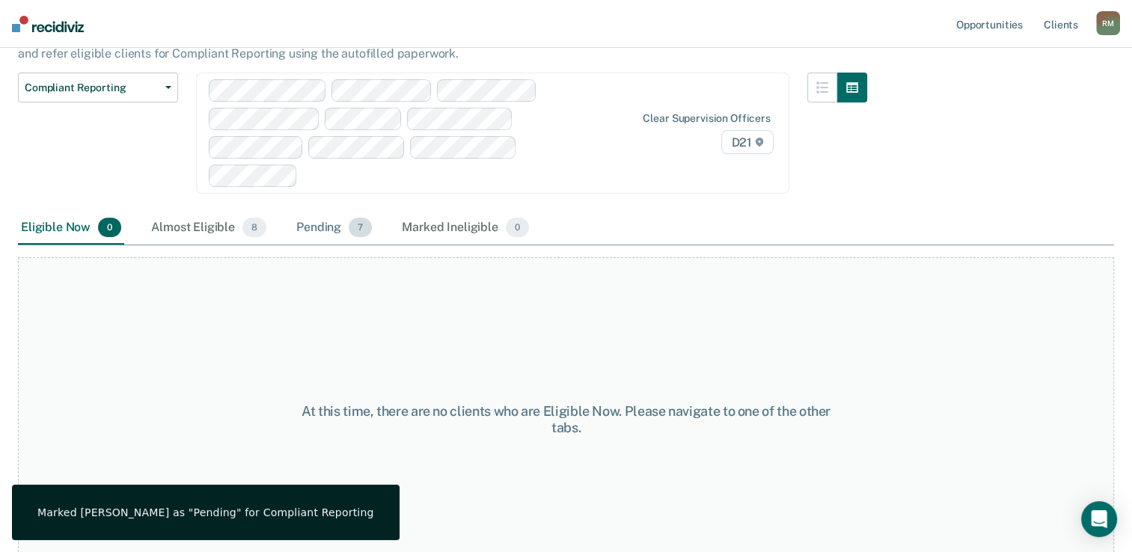
click at [313, 212] on div "Pending 7" at bounding box center [334, 228] width 82 height 33
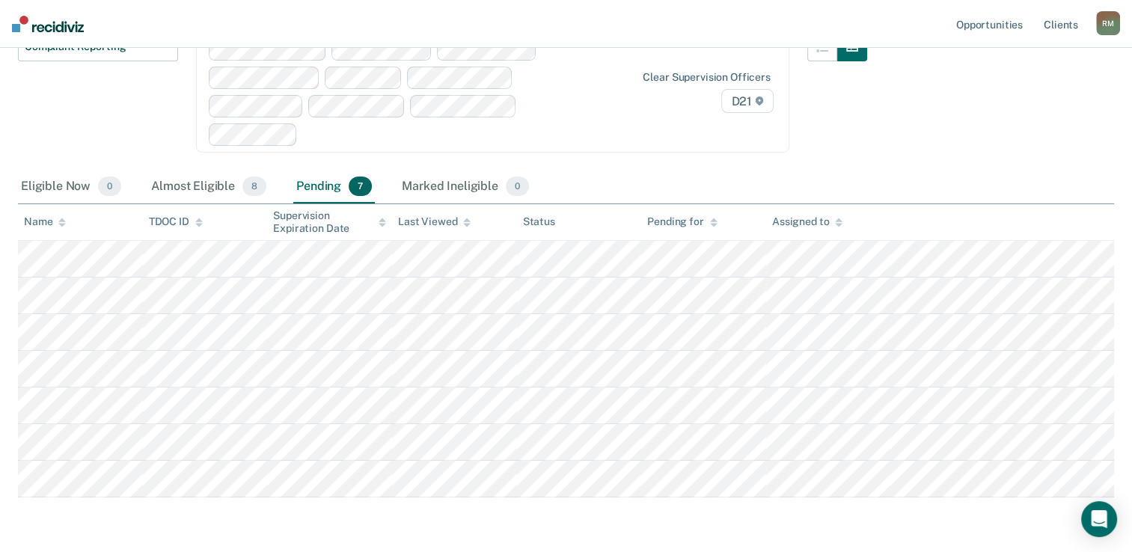
scroll to position [177, 0]
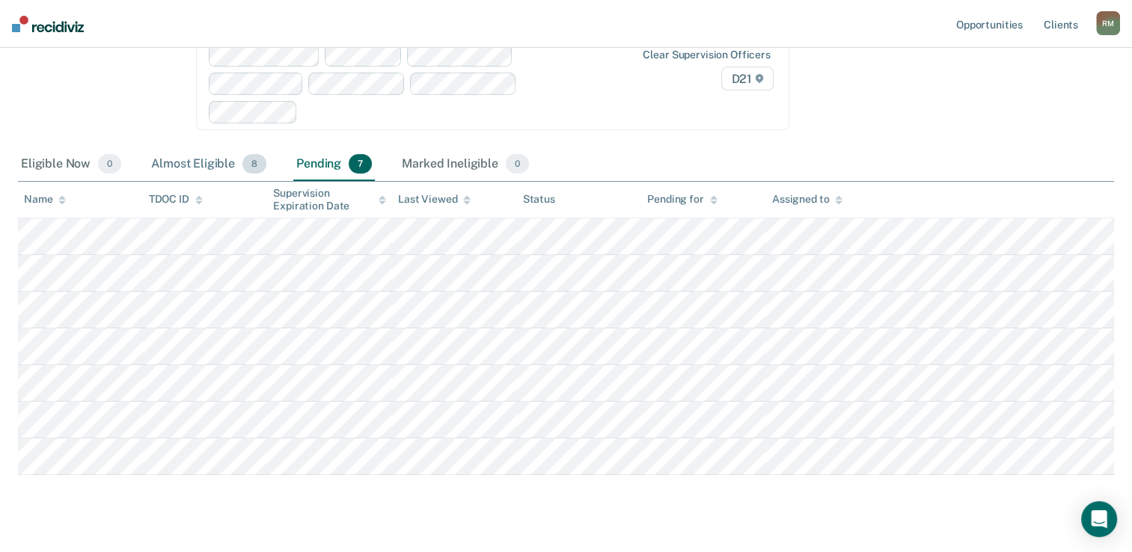
click at [200, 148] on div "Almost Eligible 8" at bounding box center [208, 164] width 121 height 33
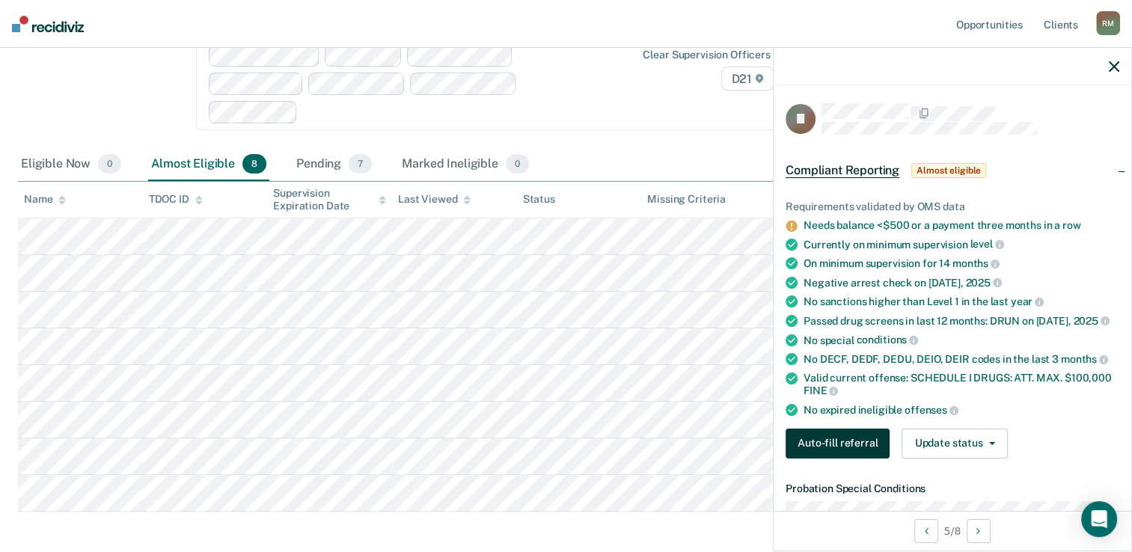
click at [830, 454] on button "Auto-fill referral" at bounding box center [837, 444] width 104 height 30
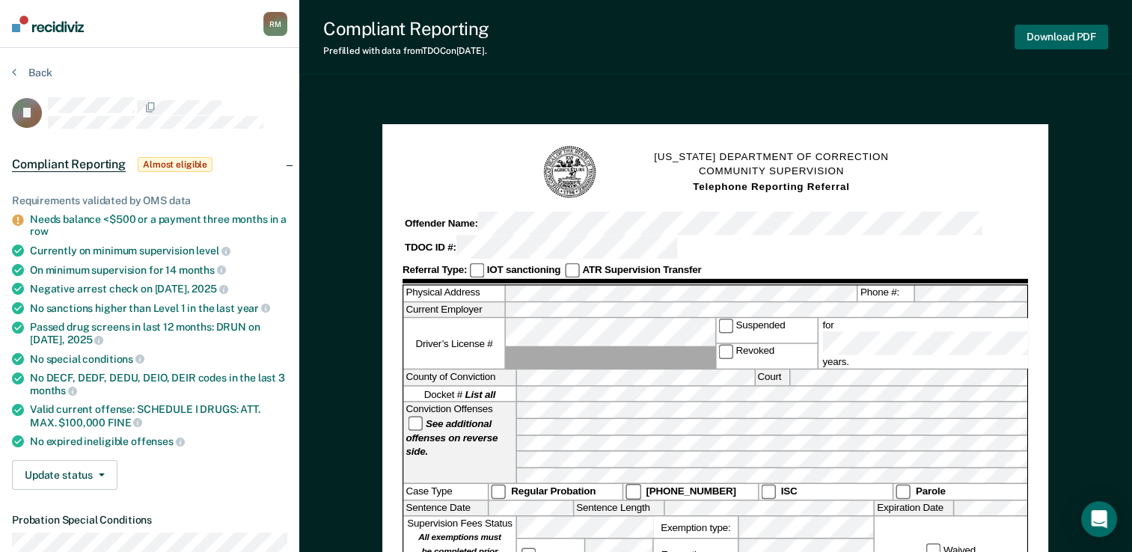
click at [1062, 37] on button "Download PDF" at bounding box center [1061, 37] width 94 height 25
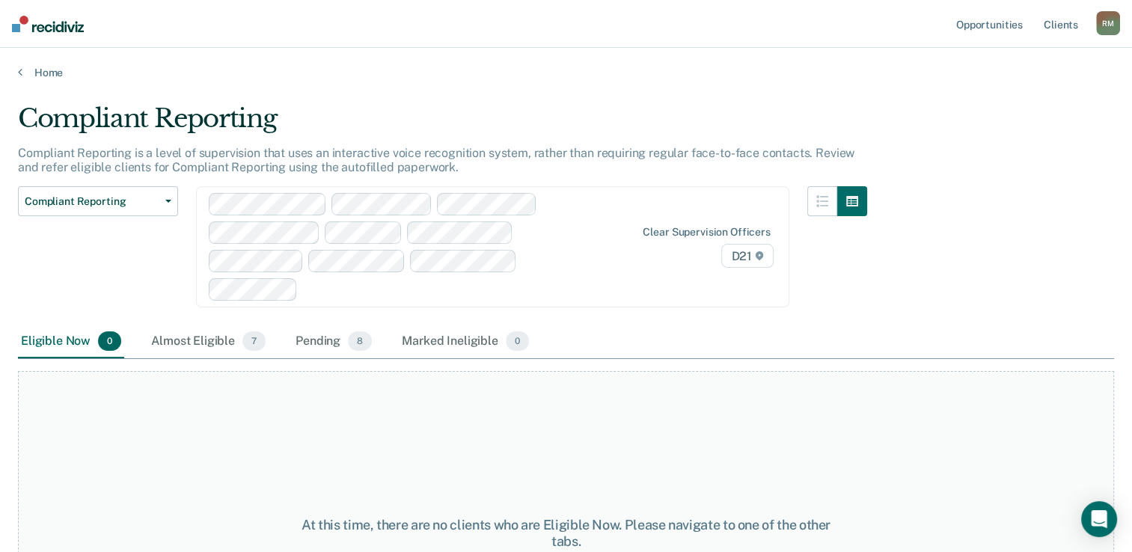
scroll to position [114, 0]
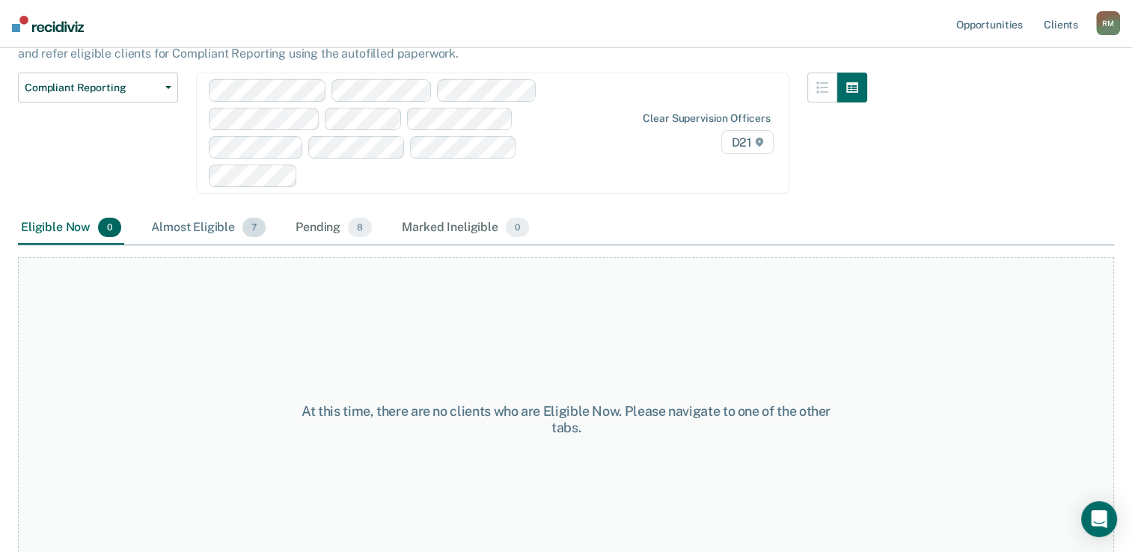
click at [178, 212] on div "Almost Eligible 7" at bounding box center [208, 228] width 120 height 33
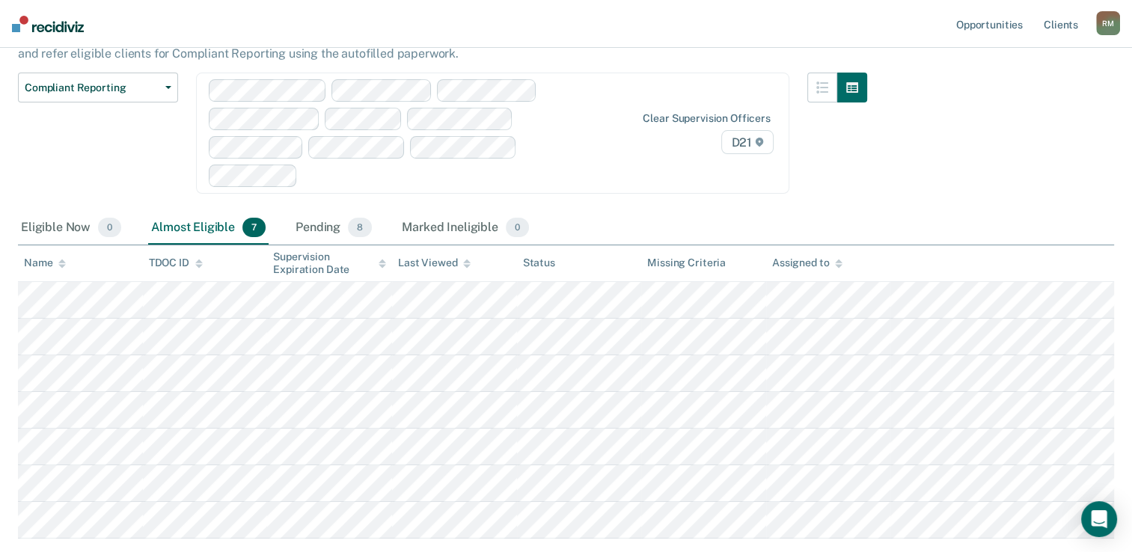
scroll to position [185, 0]
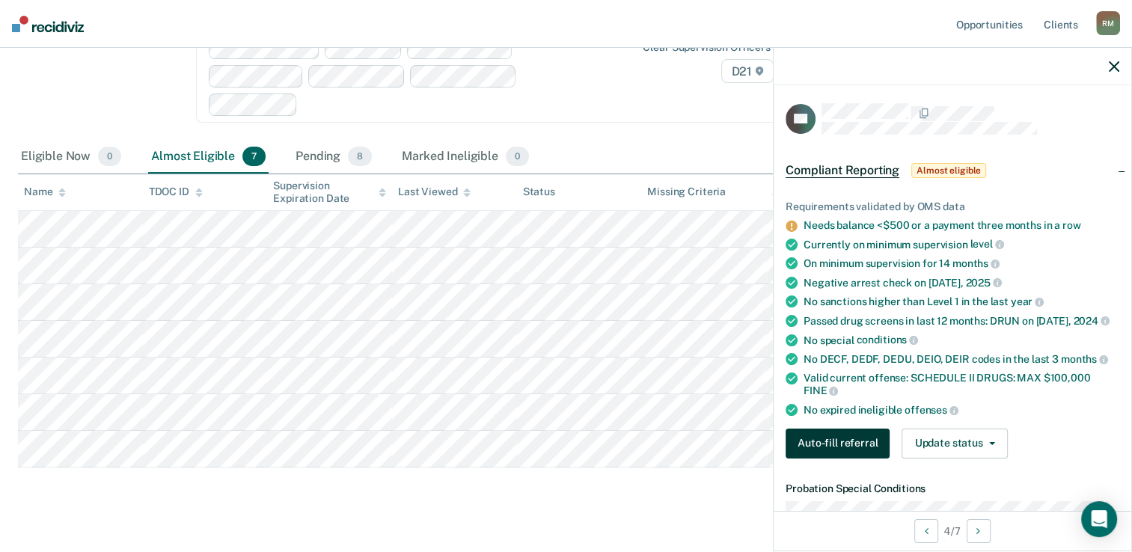
click at [831, 452] on button "Auto-fill referral" at bounding box center [837, 444] width 104 height 30
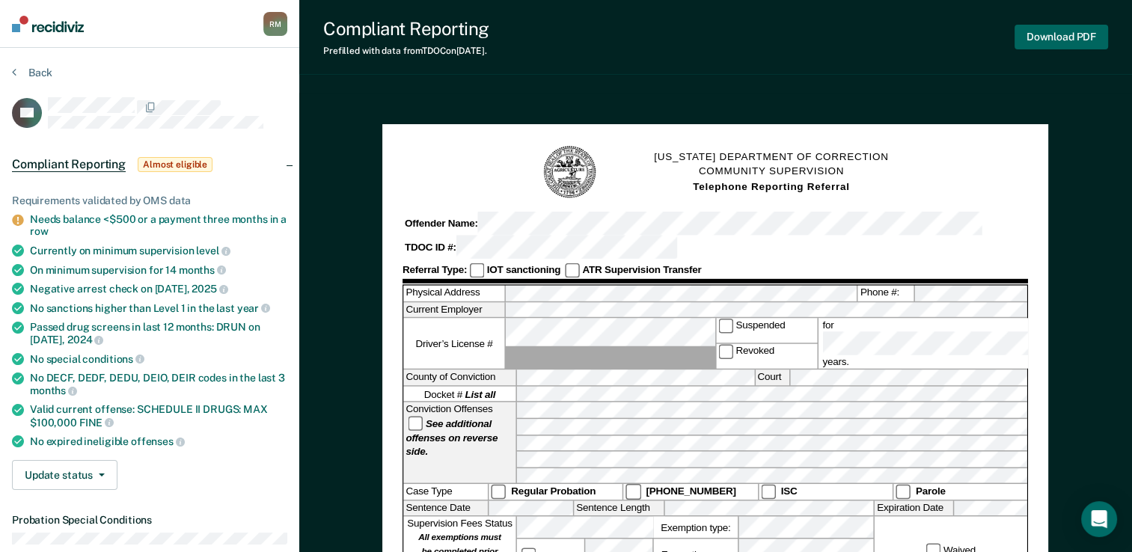
click at [1054, 36] on button "Download PDF" at bounding box center [1061, 37] width 94 height 25
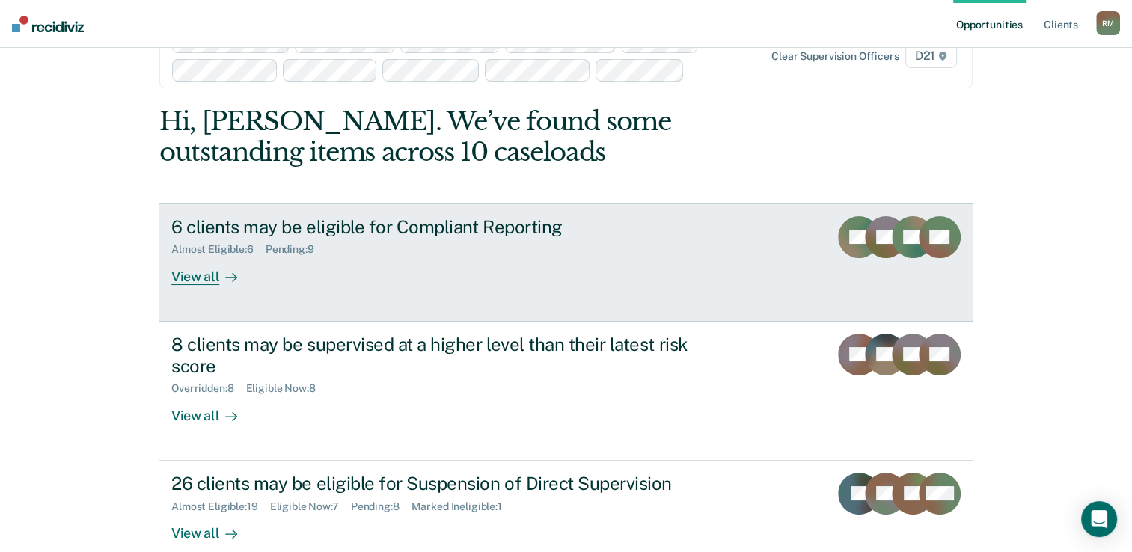
scroll to position [75, 0]
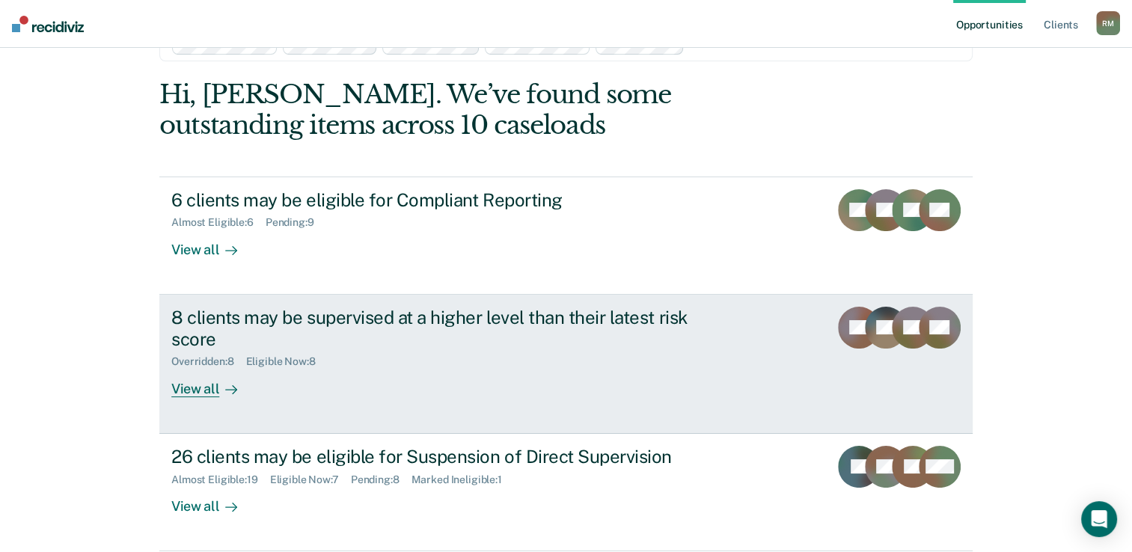
click at [501, 319] on div "8 clients may be supervised at a higher level than their latest risk score" at bounding box center [433, 328] width 525 height 43
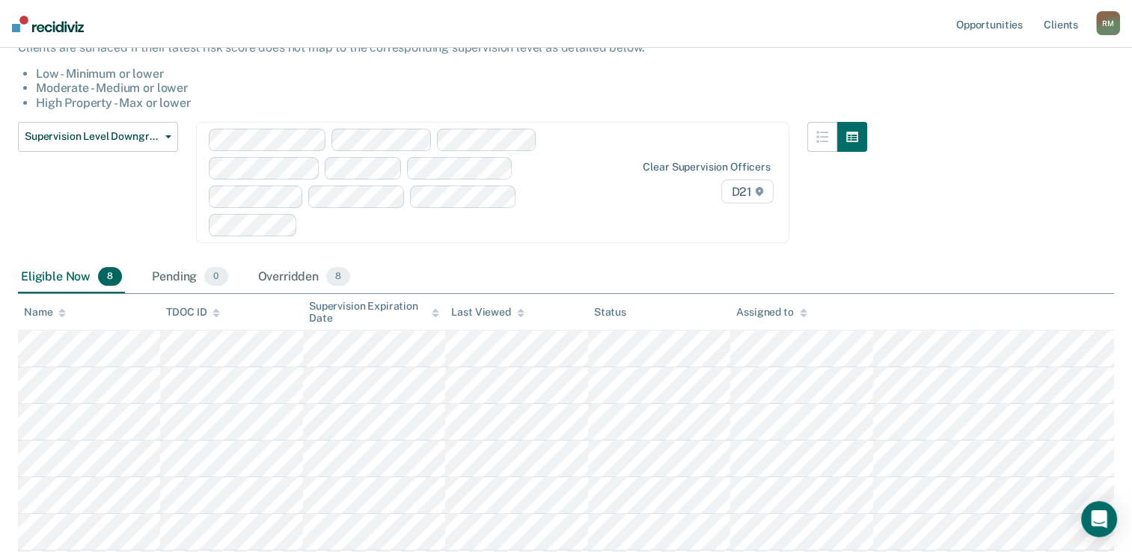
scroll to position [221, 0]
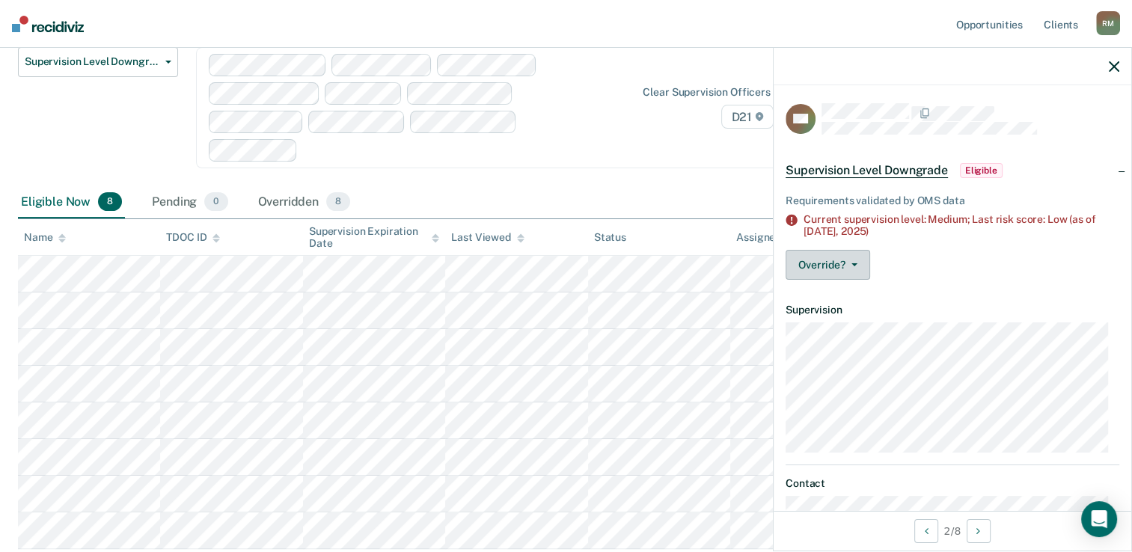
click at [854, 263] on icon "button" at bounding box center [854, 264] width 6 height 3
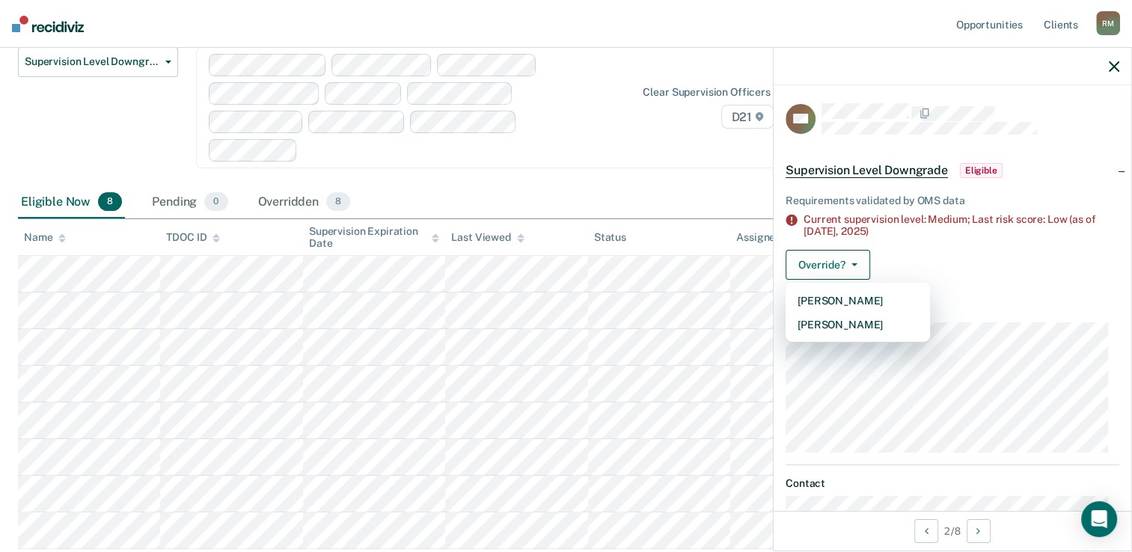
click at [1023, 276] on div "Override? [PERSON_NAME] Mark Overridden" at bounding box center [952, 265] width 334 height 30
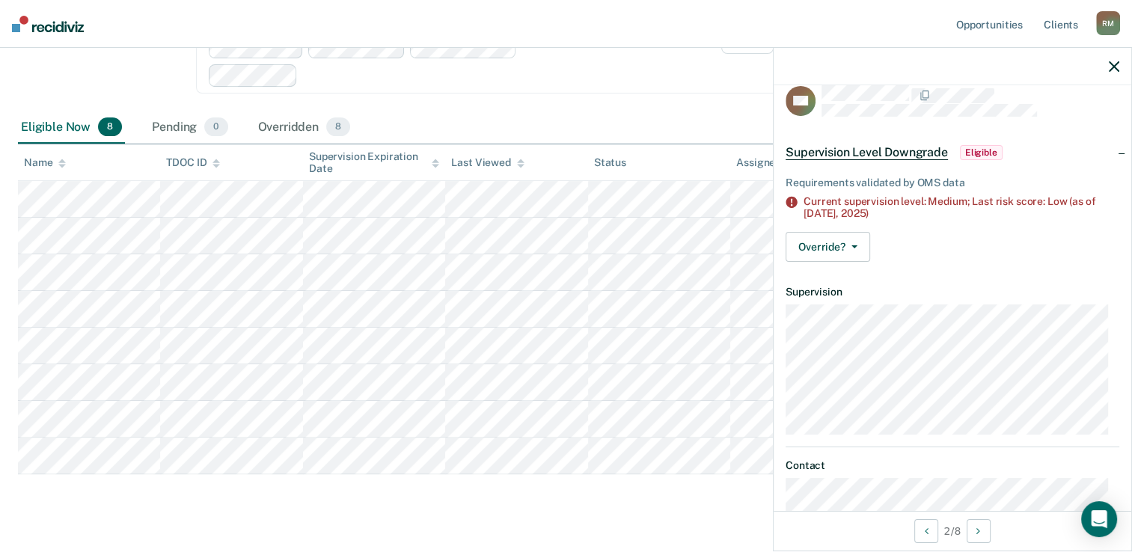
scroll to position [0, 0]
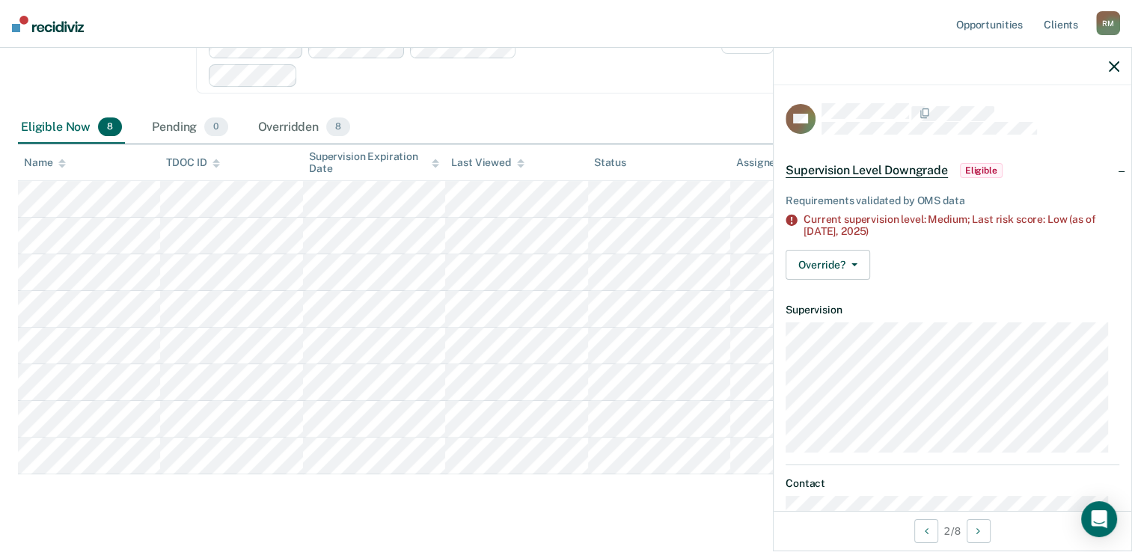
click at [403, 480] on div "Supervision Level Downgrade This alert helps staff identify people who may be s…" at bounding box center [566, 163] width 1096 height 710
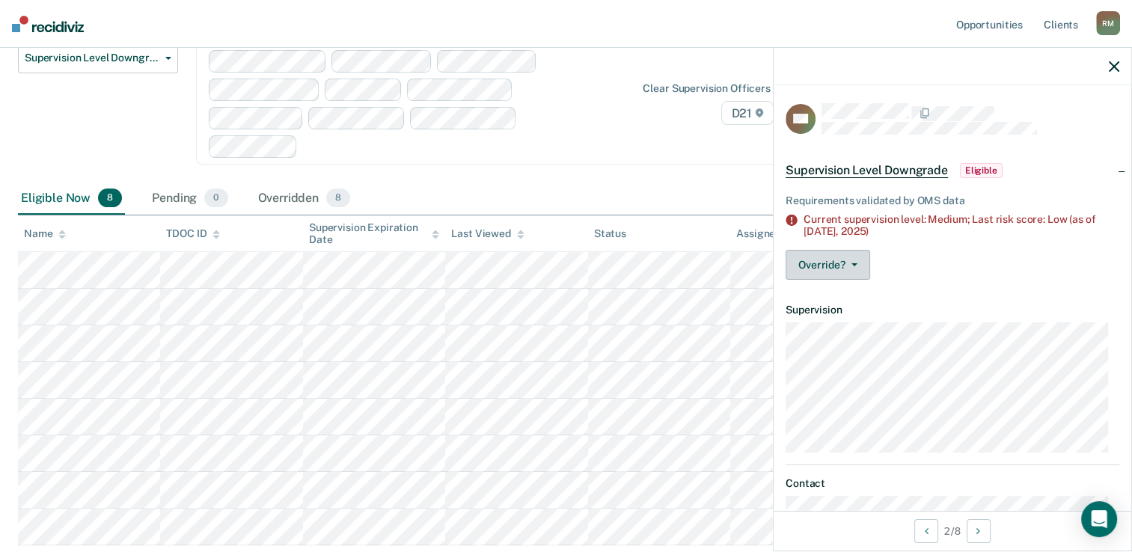
click at [845, 269] on button "Override?" at bounding box center [827, 265] width 85 height 30
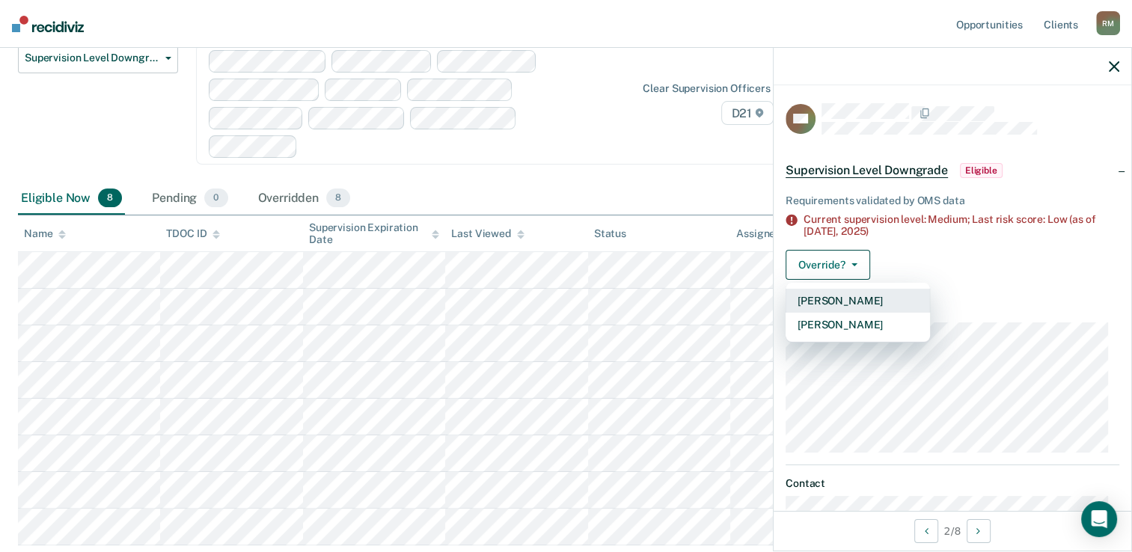
click at [839, 298] on button "[PERSON_NAME]" at bounding box center [857, 301] width 144 height 24
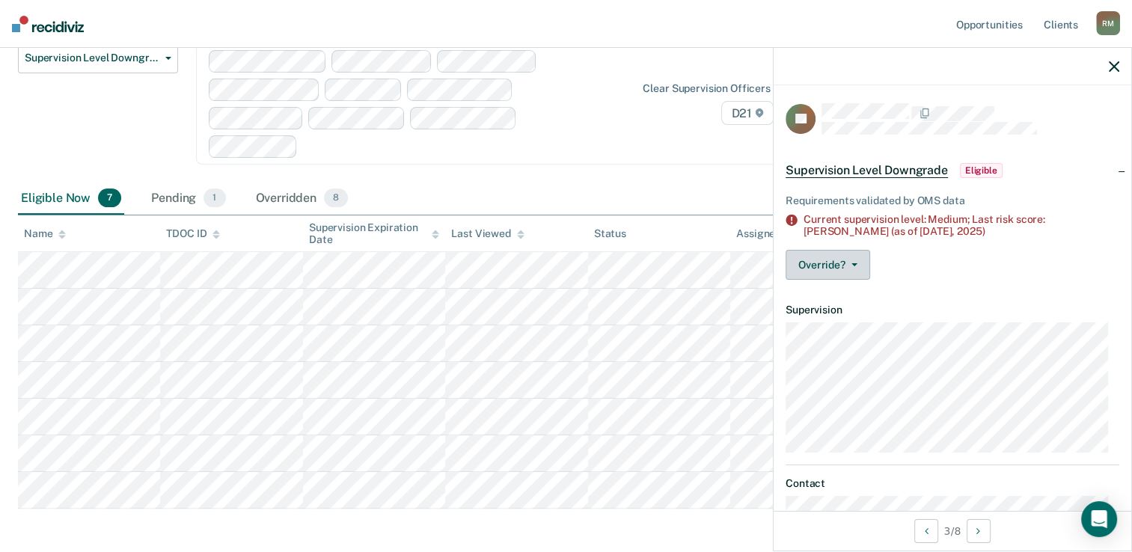
click at [847, 264] on span "button" at bounding box center [851, 264] width 12 height 3
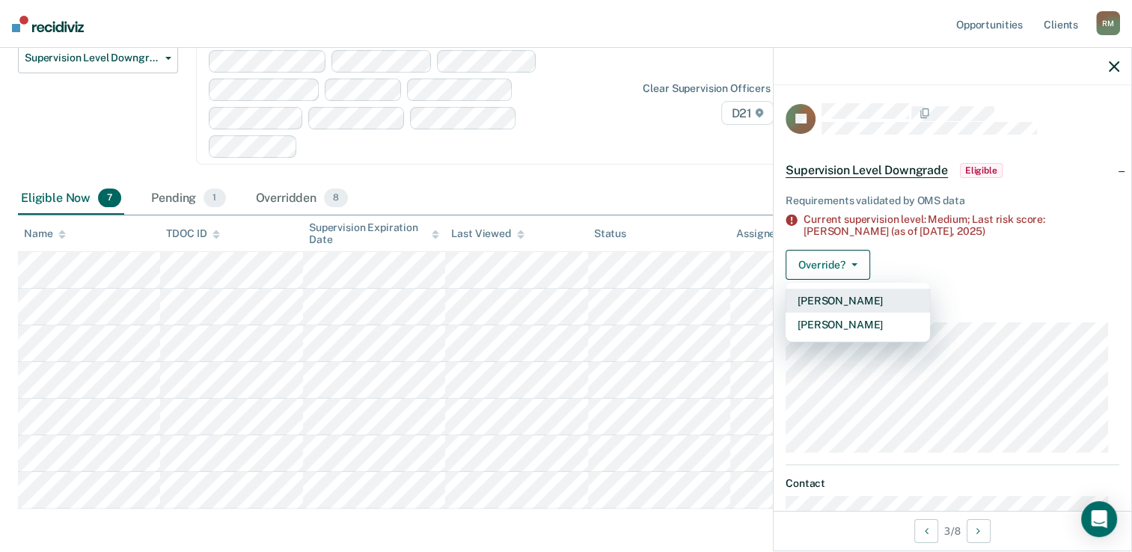
click at [853, 297] on button "[PERSON_NAME]" at bounding box center [857, 301] width 144 height 24
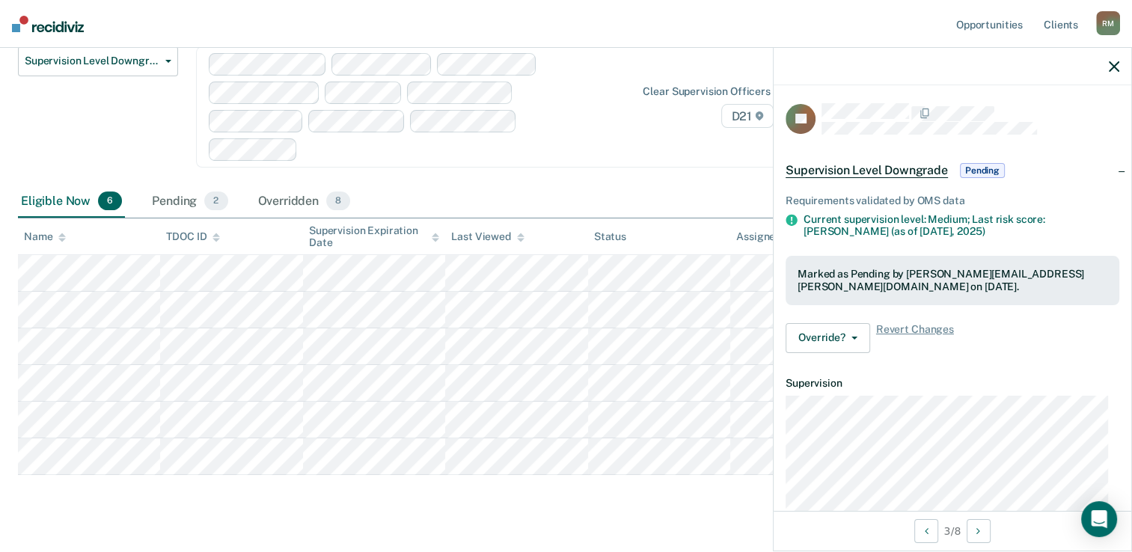
click at [966, 378] on dt "Supervision" at bounding box center [952, 383] width 334 height 13
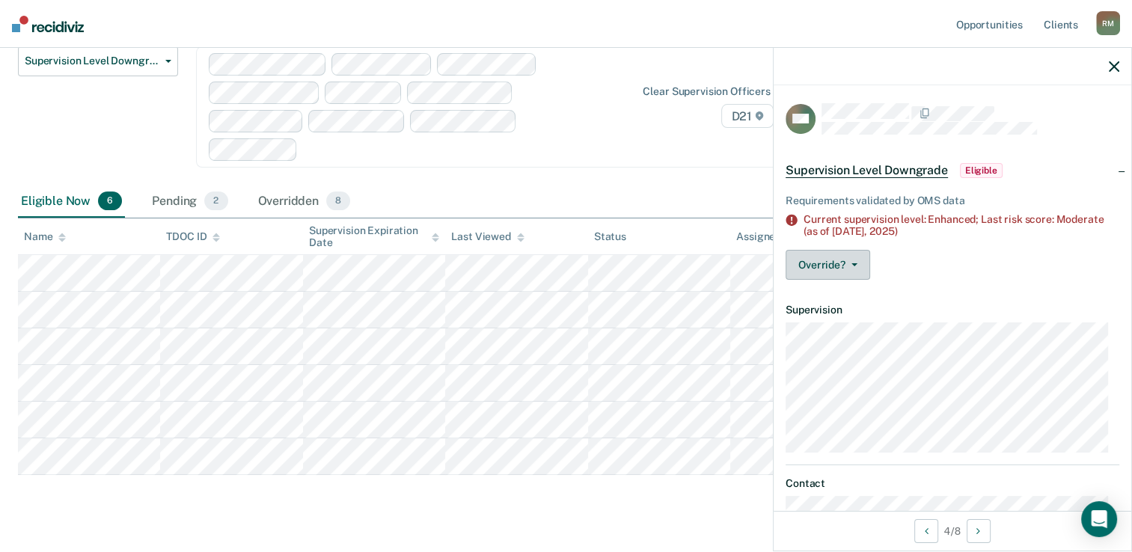
click at [842, 266] on button "Override?" at bounding box center [827, 265] width 85 height 30
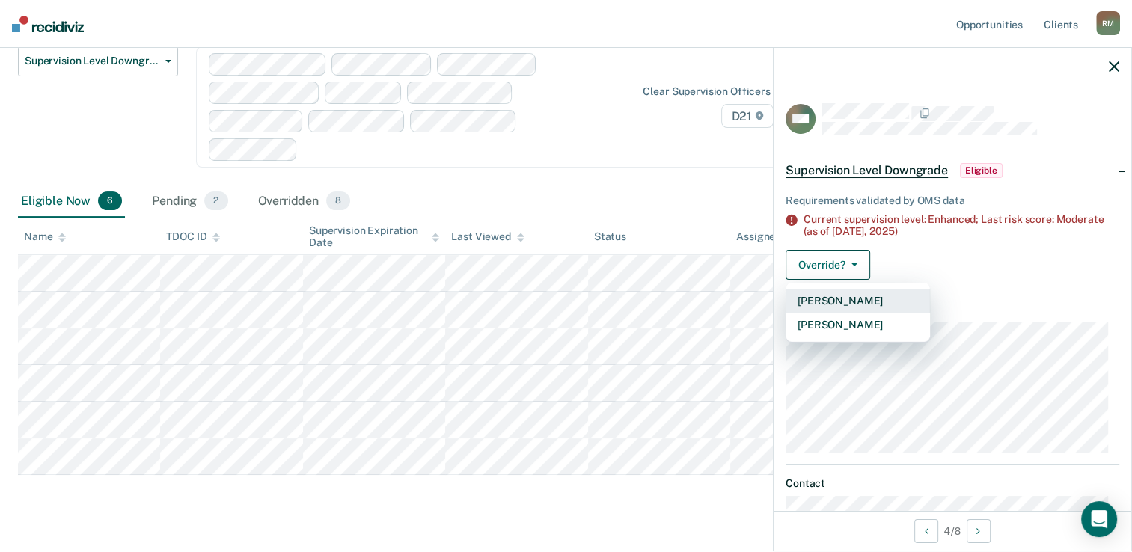
click at [854, 301] on button "[PERSON_NAME]" at bounding box center [857, 301] width 144 height 24
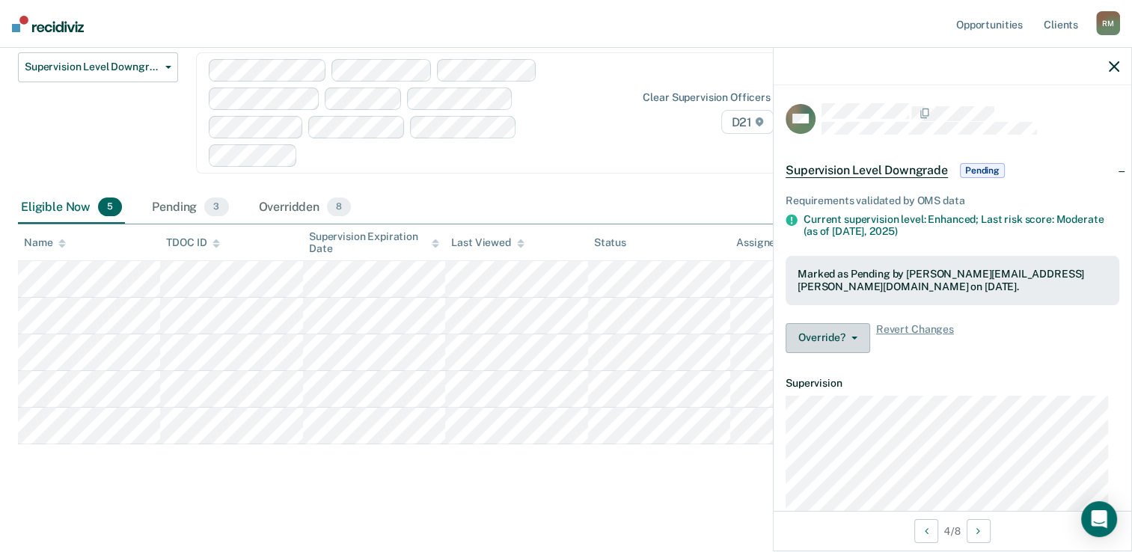
scroll to position [186, 0]
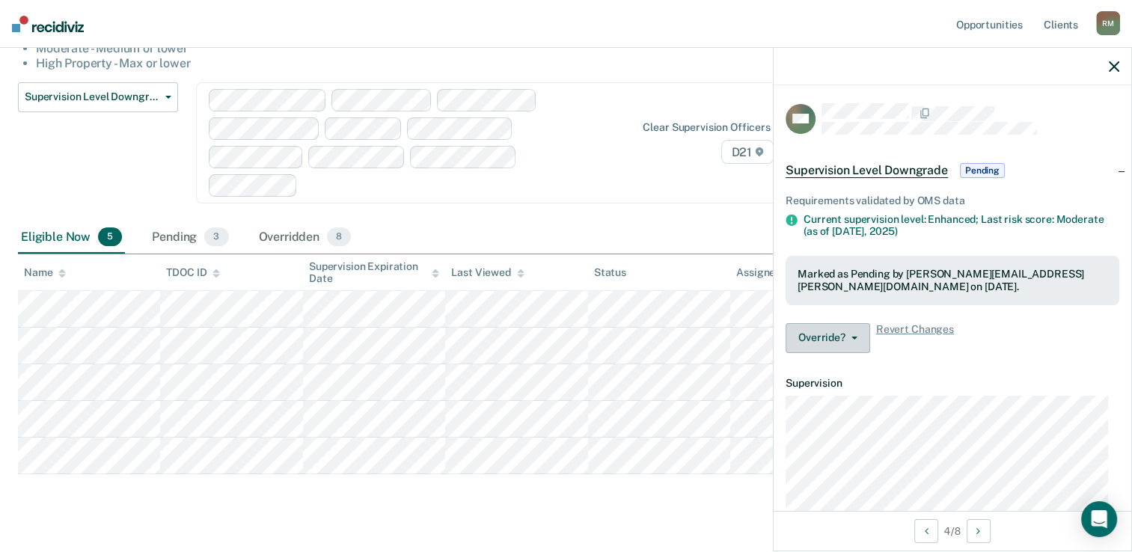
click at [829, 337] on button "Override?" at bounding box center [827, 338] width 85 height 30
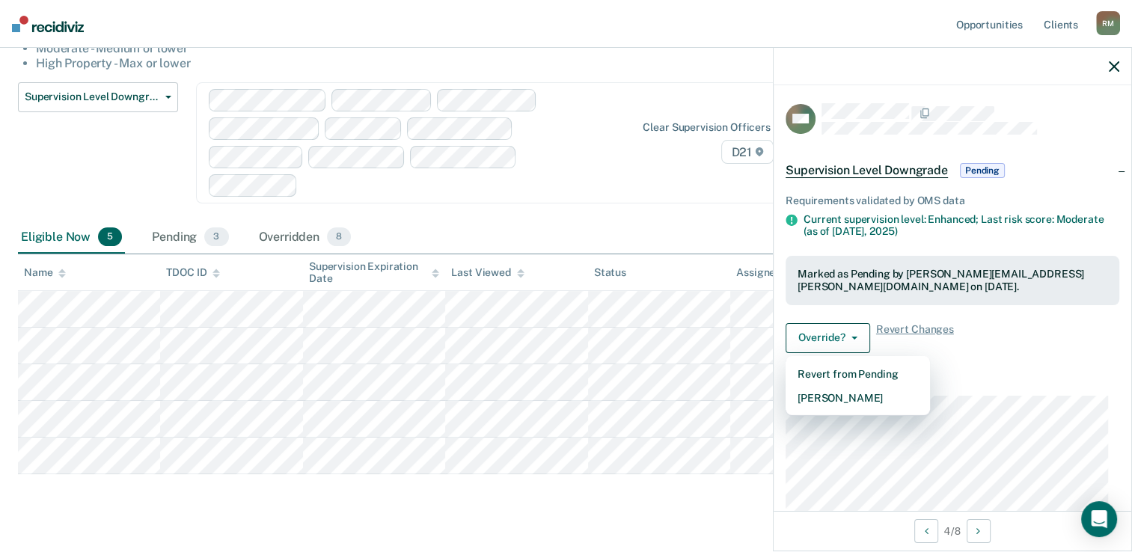
click at [1014, 344] on div "Override? Revert from Pending Mark Overridden Revert Changes" at bounding box center [952, 338] width 334 height 30
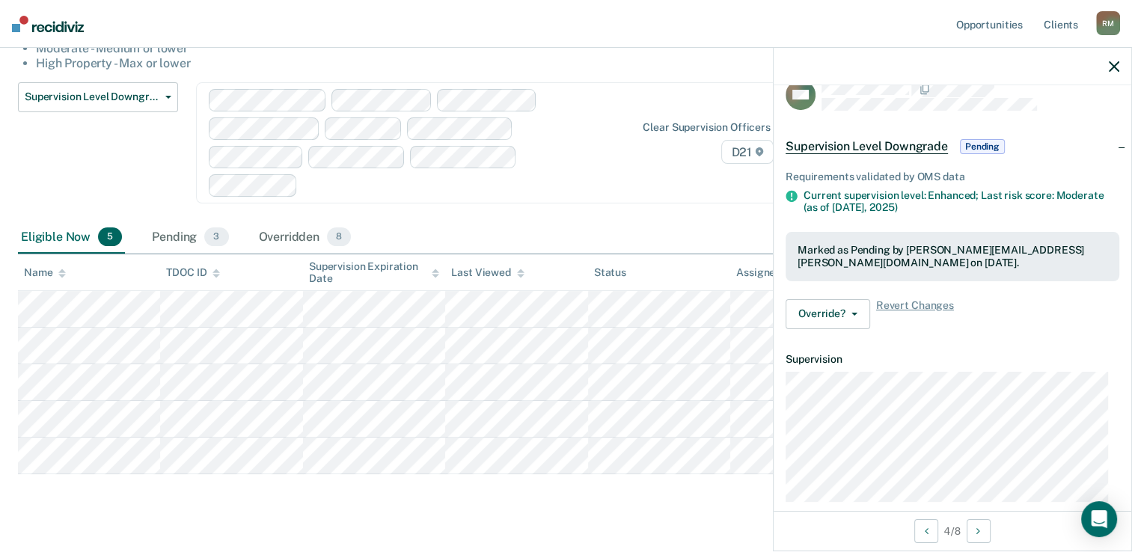
scroll to position [0, 0]
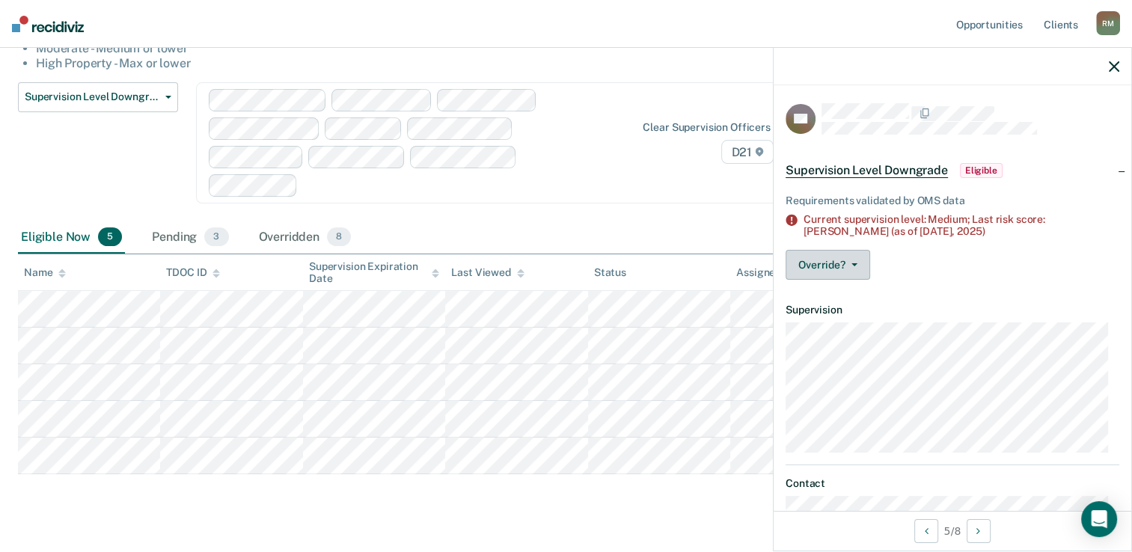
click at [847, 267] on button "Override?" at bounding box center [827, 265] width 85 height 30
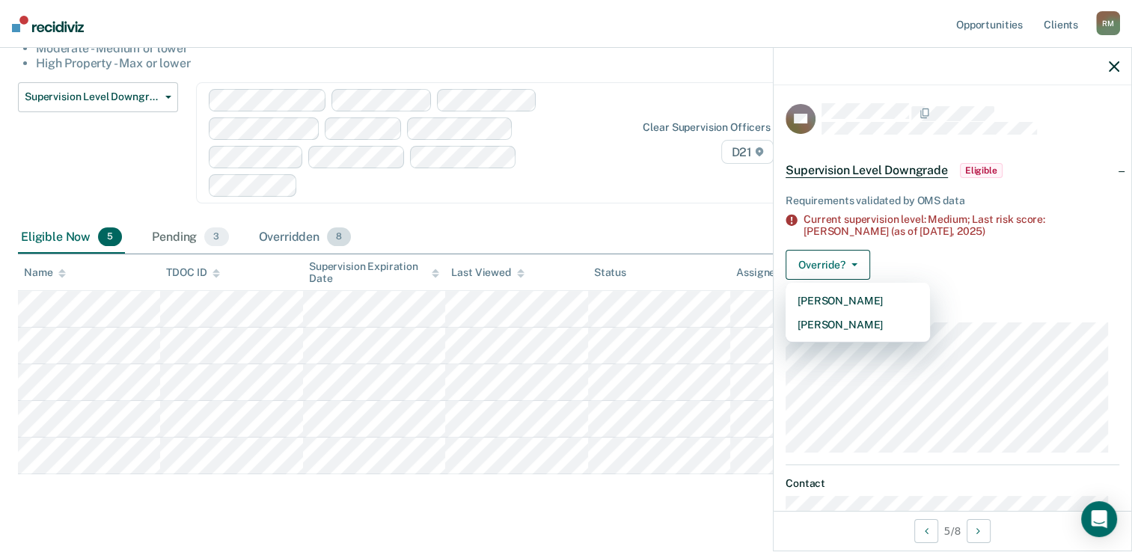
click at [278, 221] on div "Overridden 8" at bounding box center [305, 237] width 99 height 33
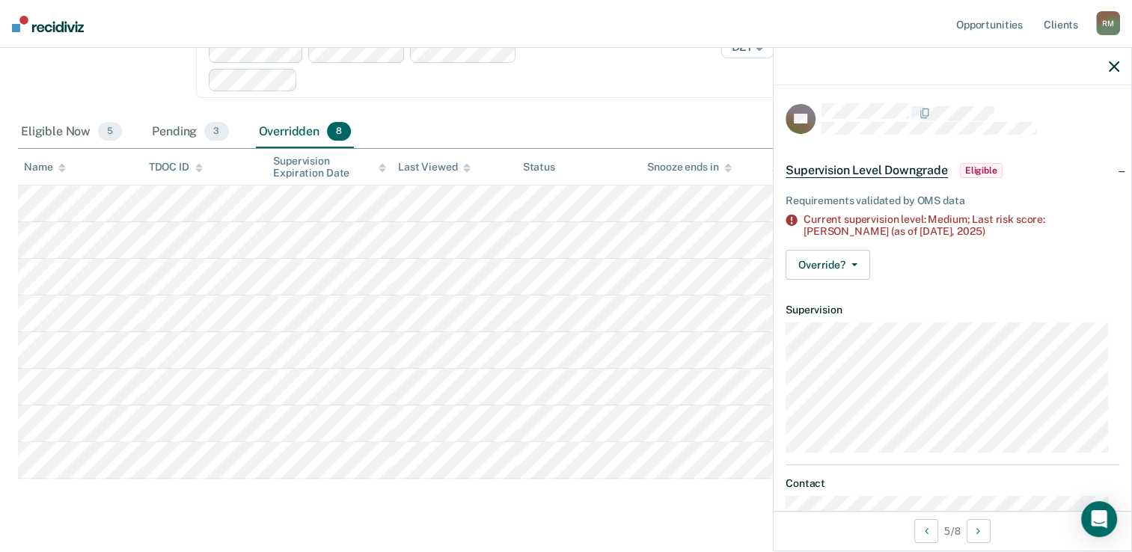
scroll to position [146, 0]
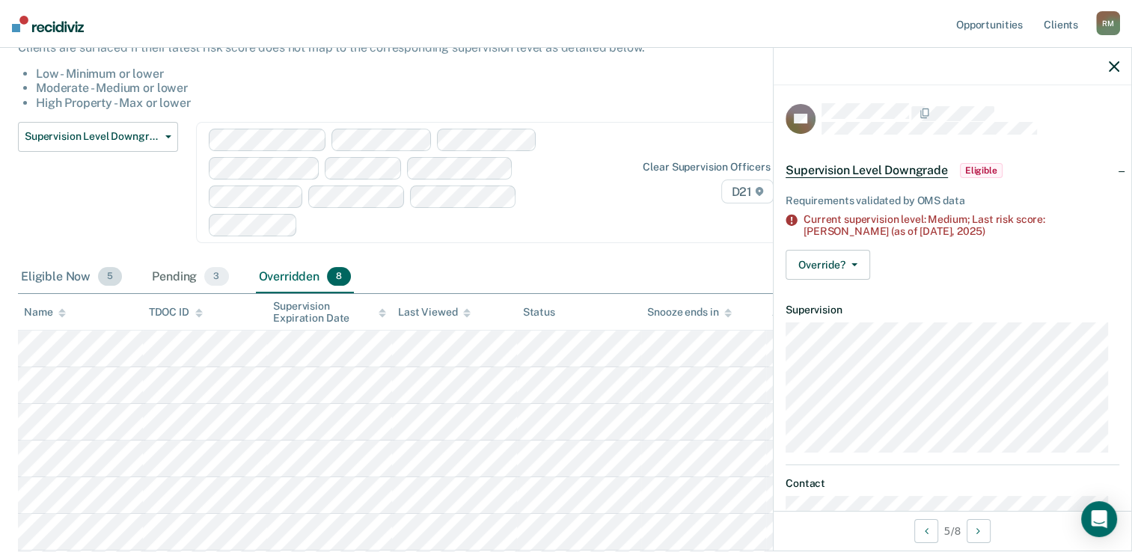
click at [64, 261] on div "Eligible Now 5" at bounding box center [71, 277] width 107 height 33
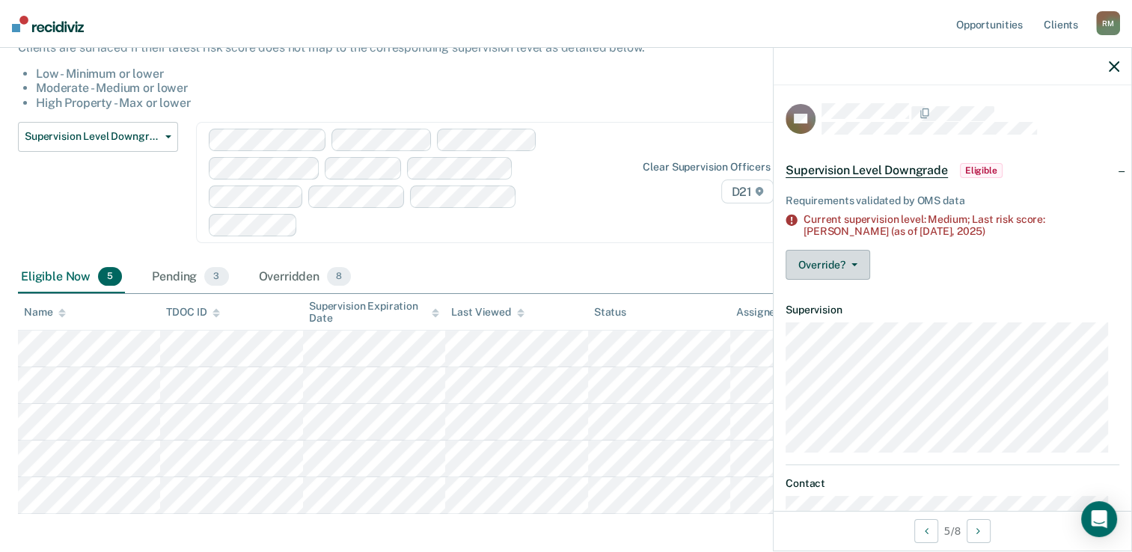
click at [841, 267] on button "Override?" at bounding box center [827, 265] width 85 height 30
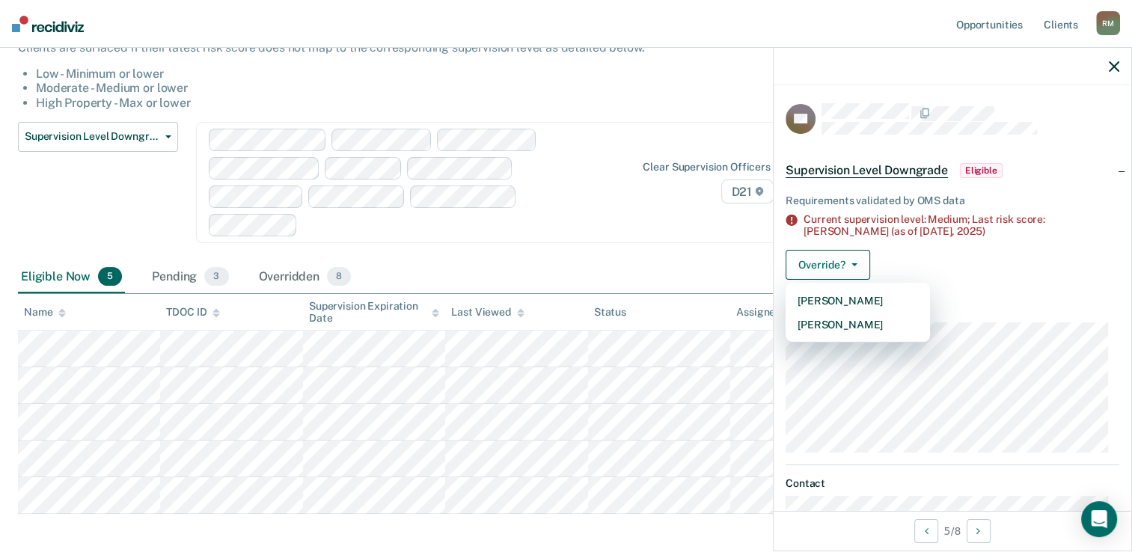
click at [641, 227] on div "Supervision Level Downgrade Compliant Reporting Supervision Level Downgrade Sus…" at bounding box center [442, 191] width 849 height 139
